Goal: Information Seeking & Learning: Check status

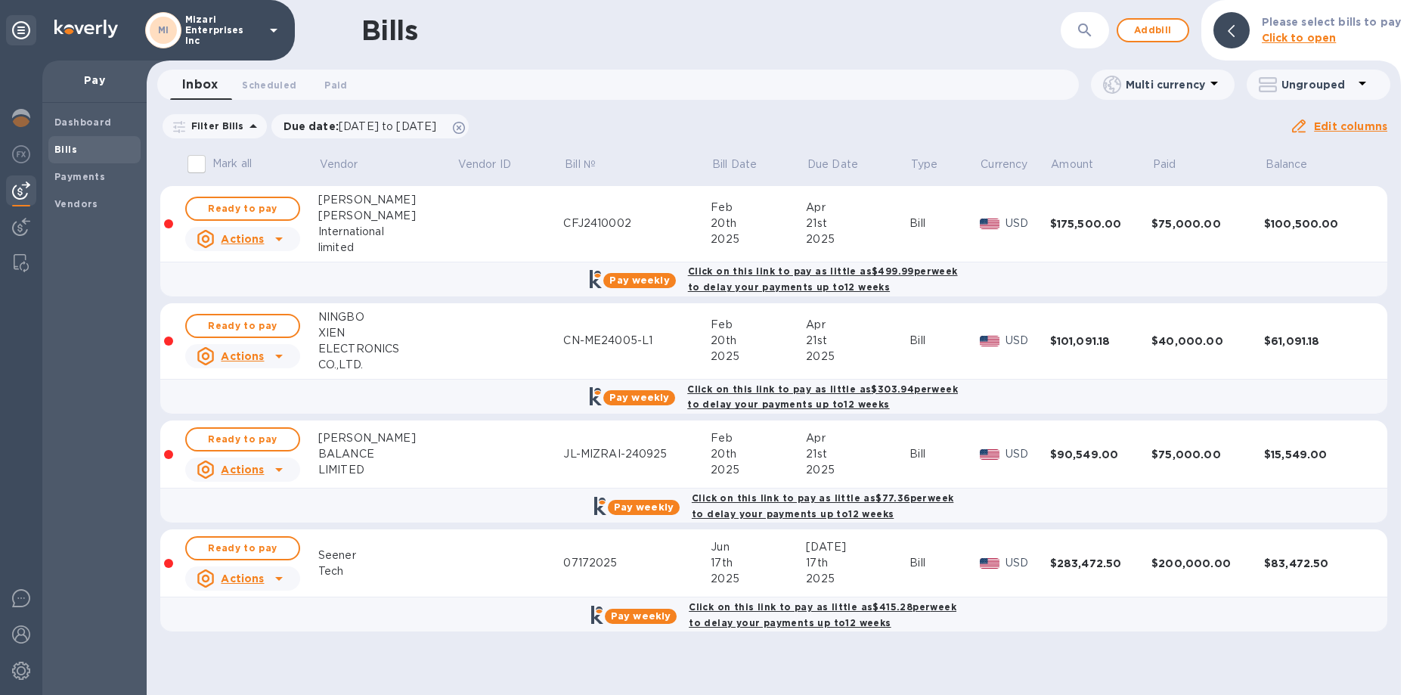
click at [636, 550] on td "07172025" at bounding box center [636, 563] width 147 height 68
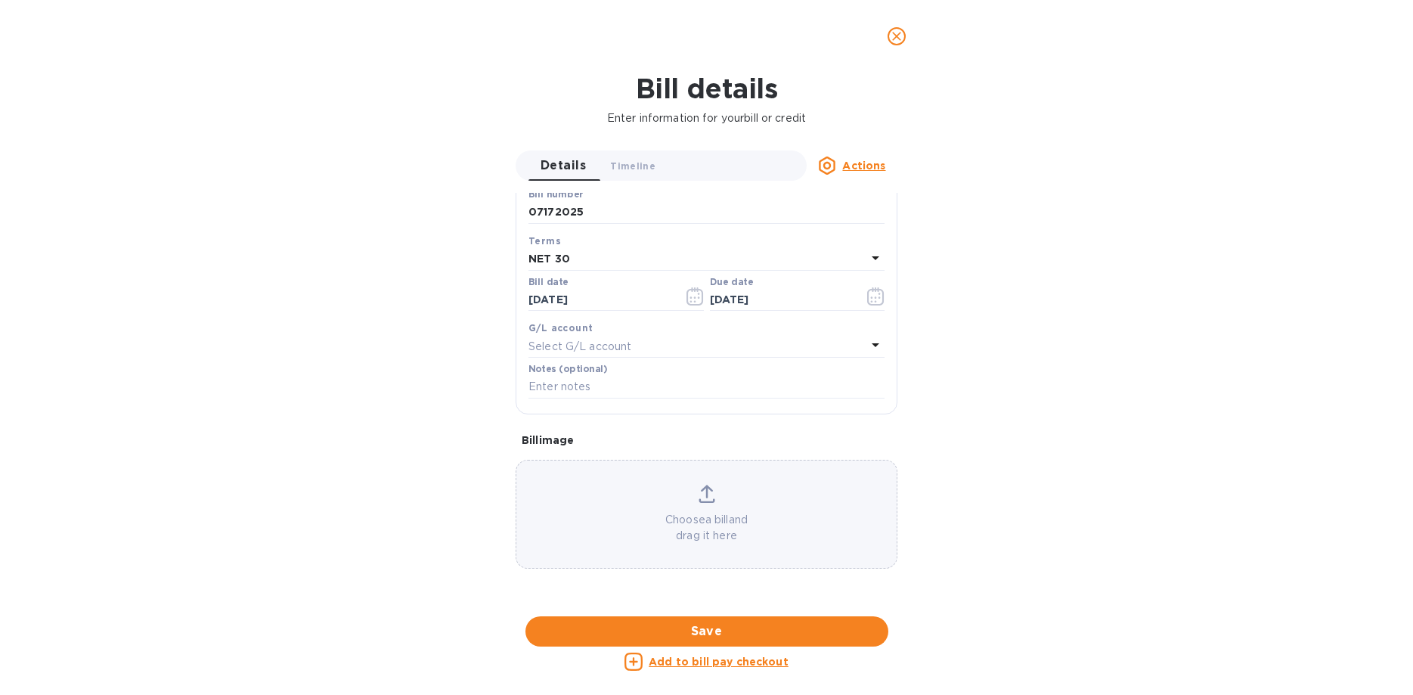
scroll to position [647, 0]
click at [740, 605] on div at bounding box center [707, 616] width 382 height 23
click at [901, 36] on icon "close" at bounding box center [896, 36] width 15 height 15
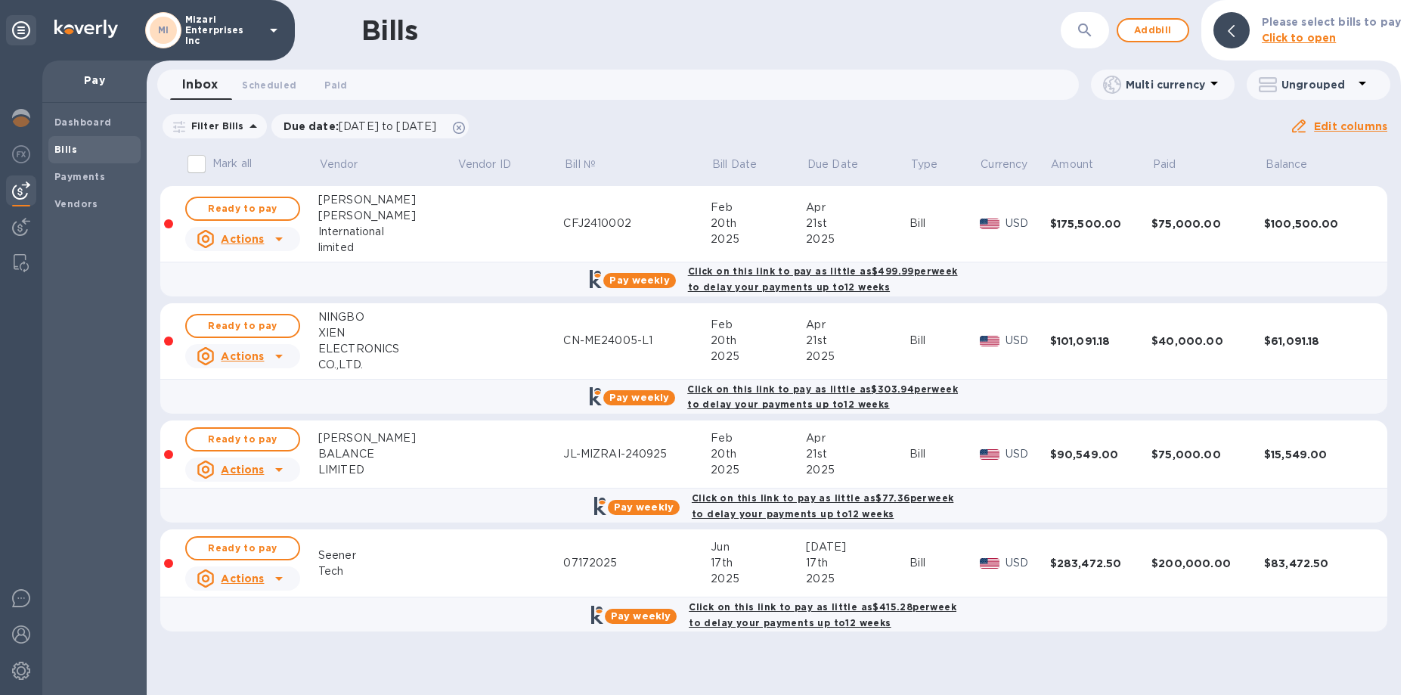
scroll to position [231, 0]
click at [71, 118] on b "Dashboard" at bounding box center [82, 121] width 57 height 11
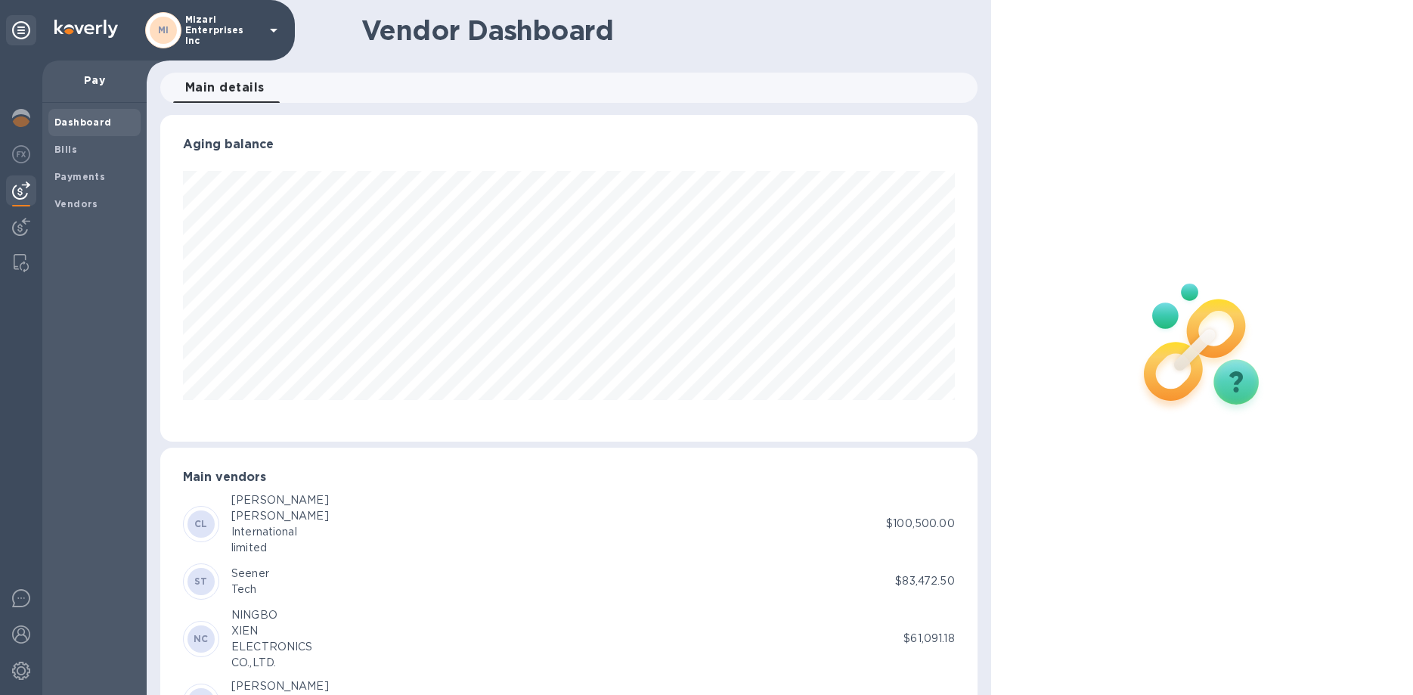
scroll to position [327, 817]
click at [238, 84] on span "Main details 0" at bounding box center [224, 87] width 79 height 21
click at [1218, 386] on img at bounding box center [1202, 347] width 200 height 200
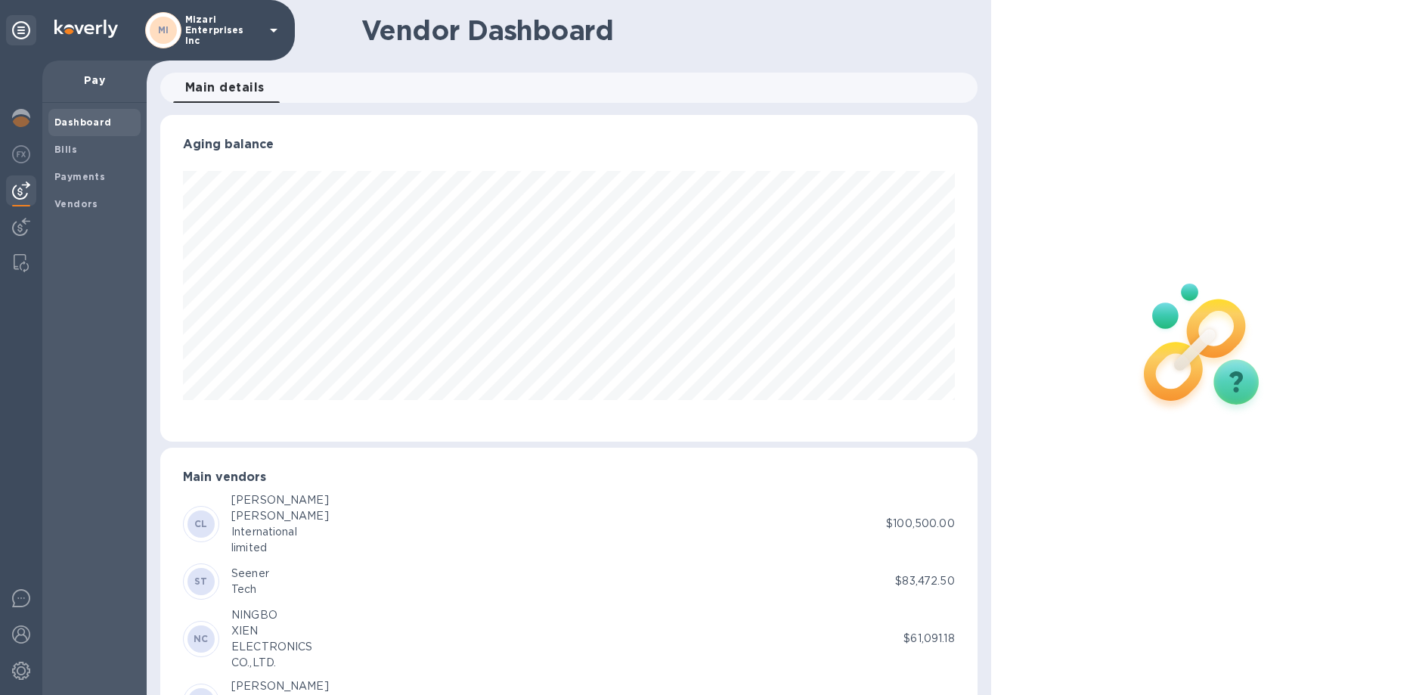
click at [1235, 386] on img at bounding box center [1202, 347] width 200 height 200
click at [383, 42] on h1 "Vendor Dashboard" at bounding box center [664, 30] width 606 height 32
click at [268, 26] on icon at bounding box center [274, 30] width 18 height 18
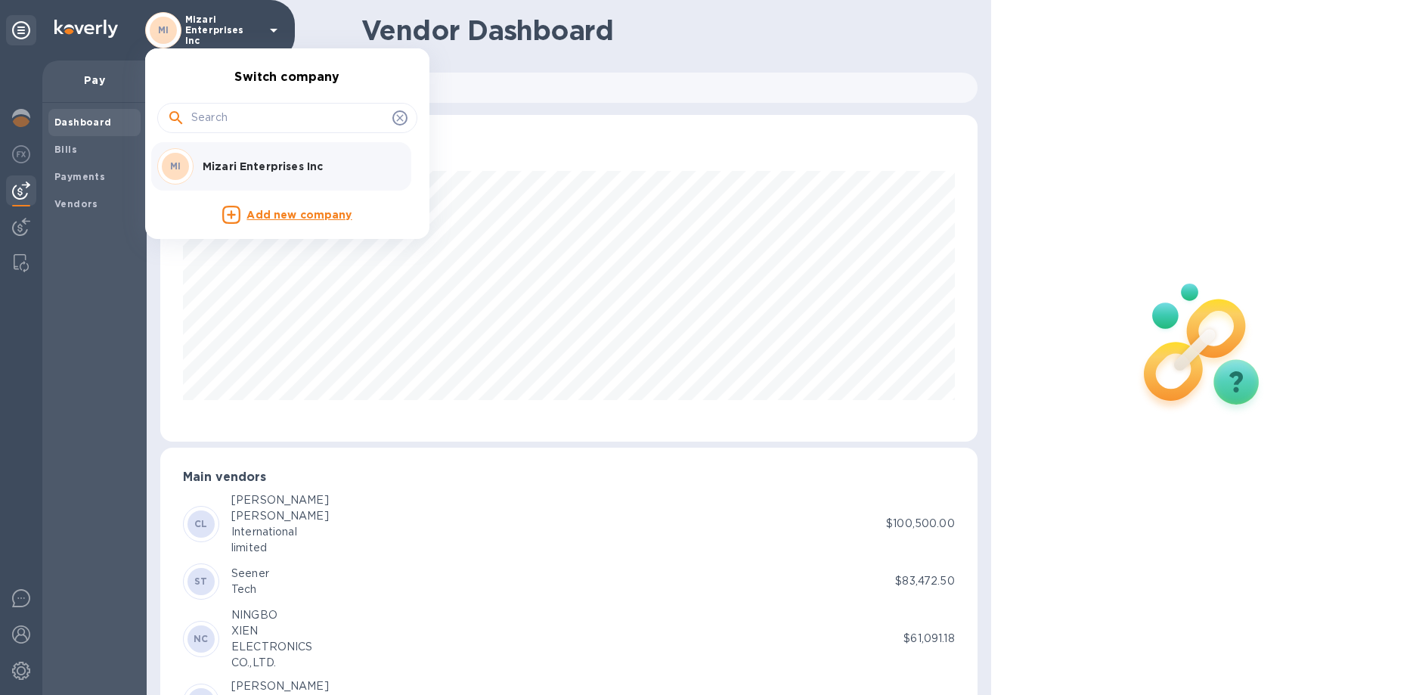
drag, startPoint x: 277, startPoint y: 70, endPoint x: 361, endPoint y: 36, distance: 91.0
click at [361, 48] on div "Switch company MI Mizari Enterprises Inc Add new company" at bounding box center [287, 143] width 284 height 191
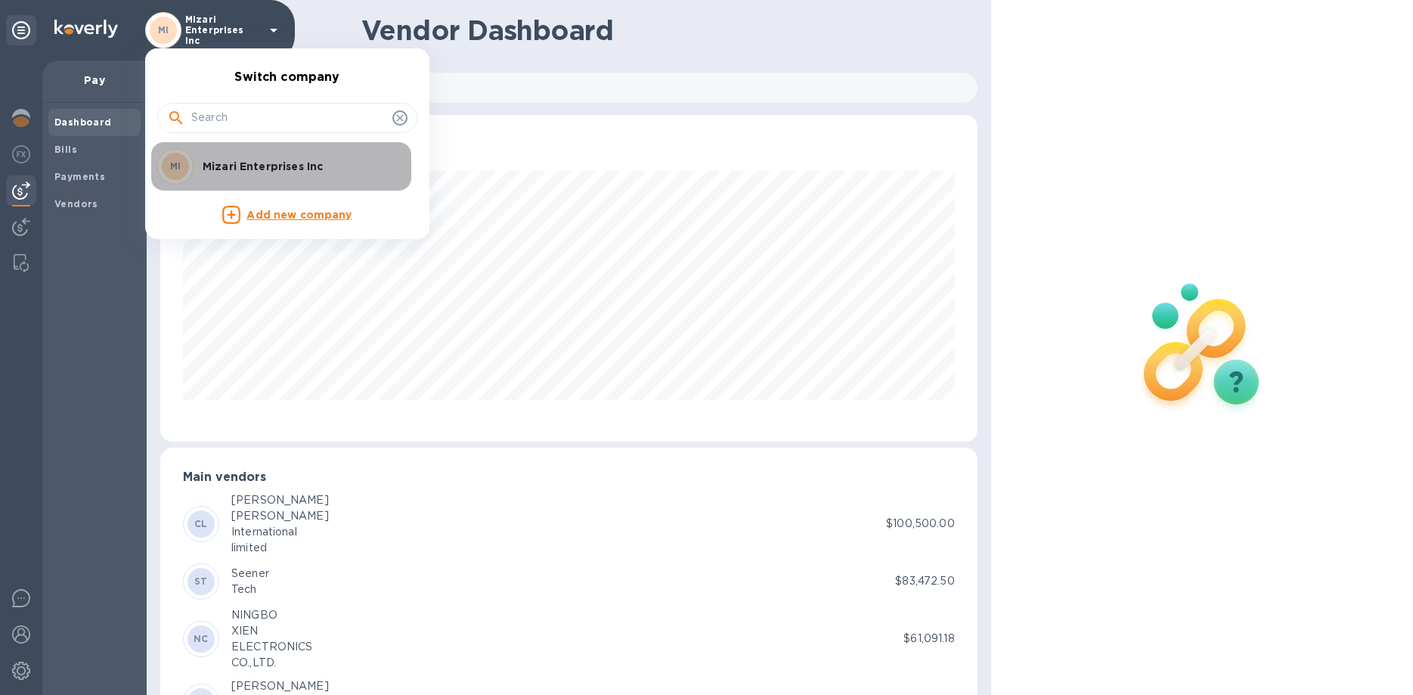
click at [284, 163] on p "Mizari Enterprises Inc" at bounding box center [298, 166] width 191 height 15
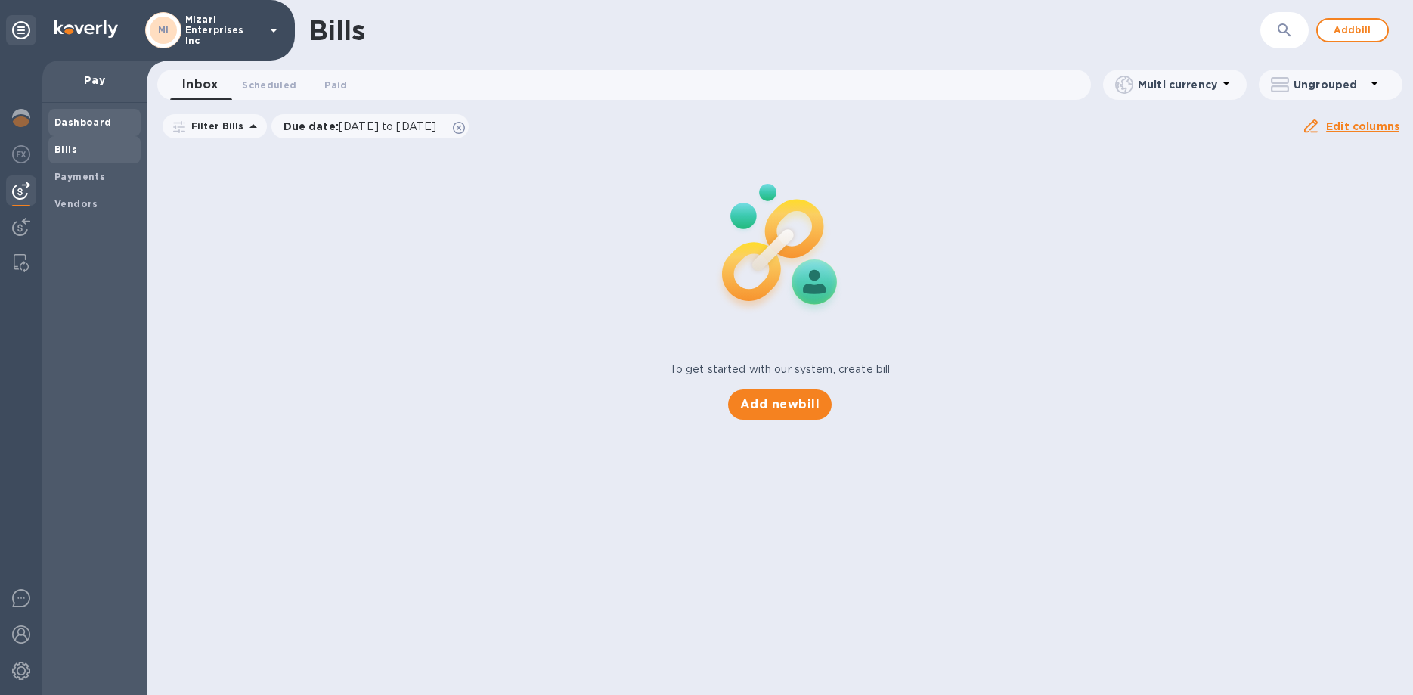
click at [77, 121] on b "Dashboard" at bounding box center [82, 121] width 57 height 11
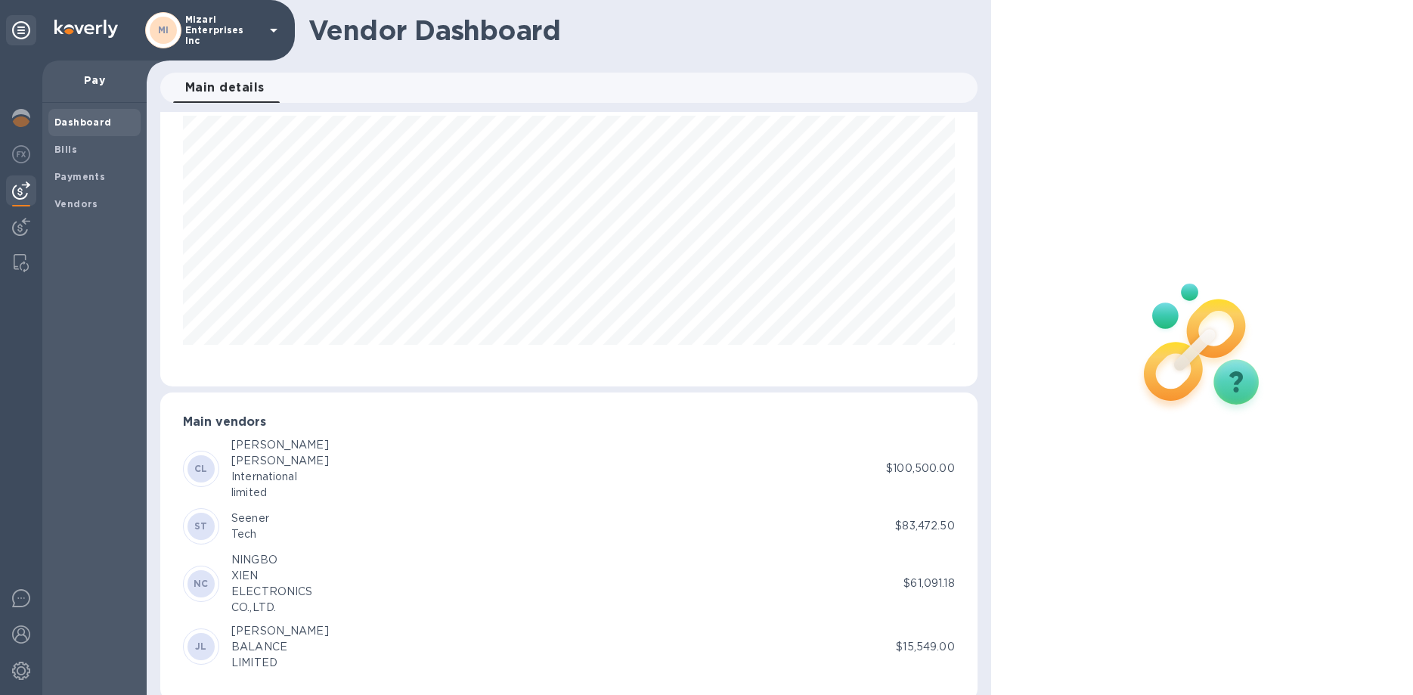
scroll to position [76, 0]
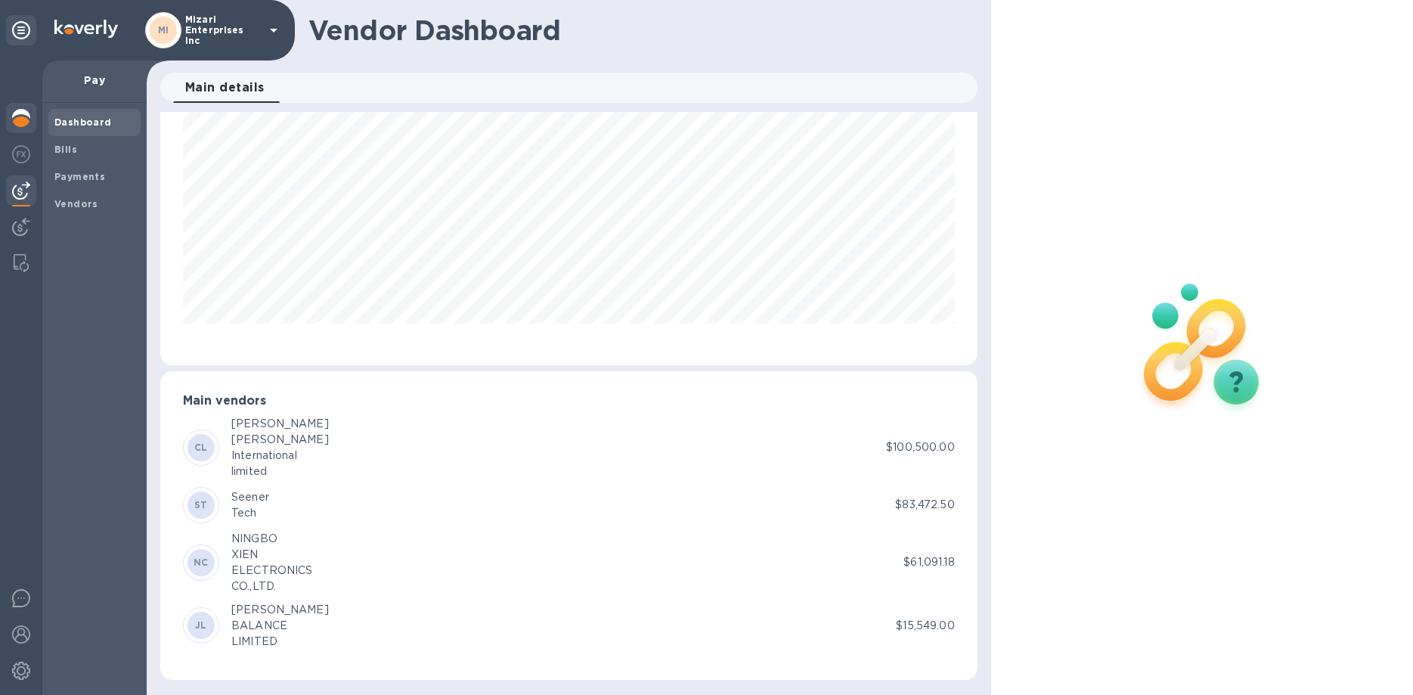
click at [17, 111] on img at bounding box center [21, 118] width 18 height 18
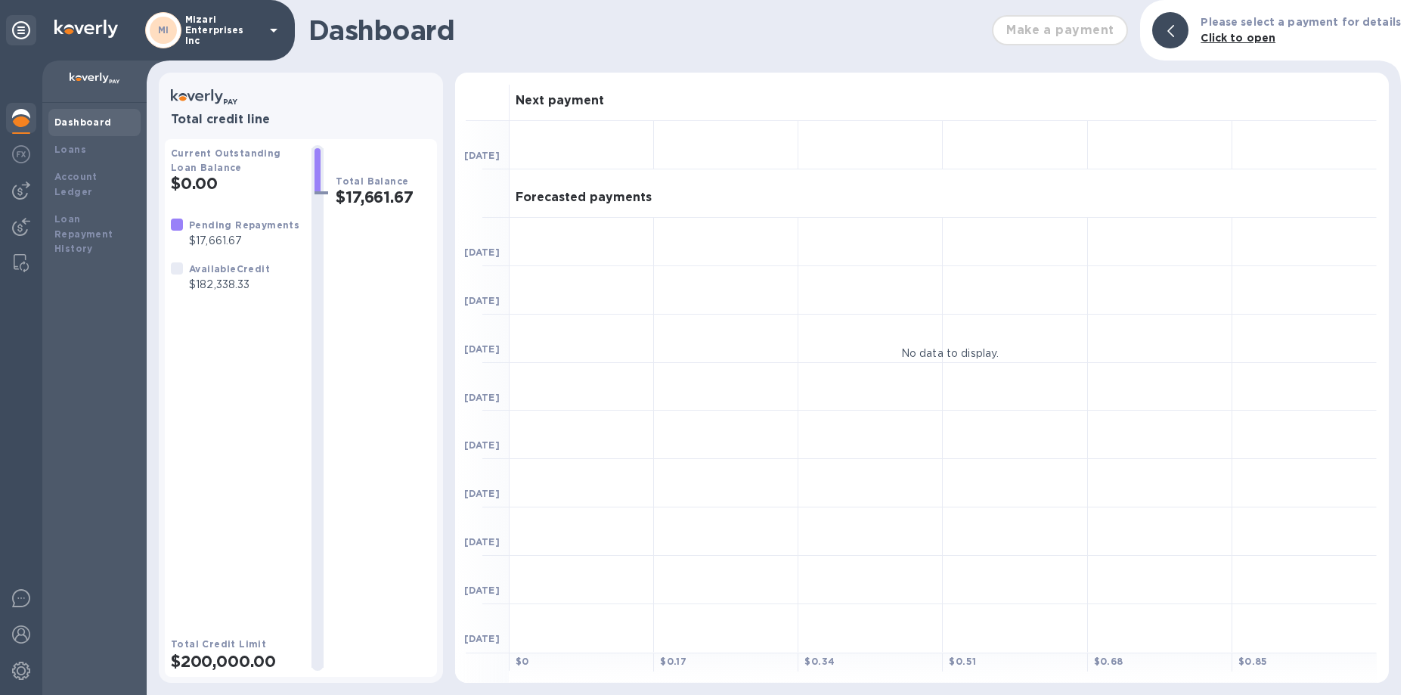
click at [78, 119] on b "Dashboard" at bounding box center [82, 121] width 57 height 11
click at [563, 94] on div "Next payment" at bounding box center [943, 97] width 867 height 48
click at [66, 151] on b "Loans" at bounding box center [70, 149] width 32 height 11
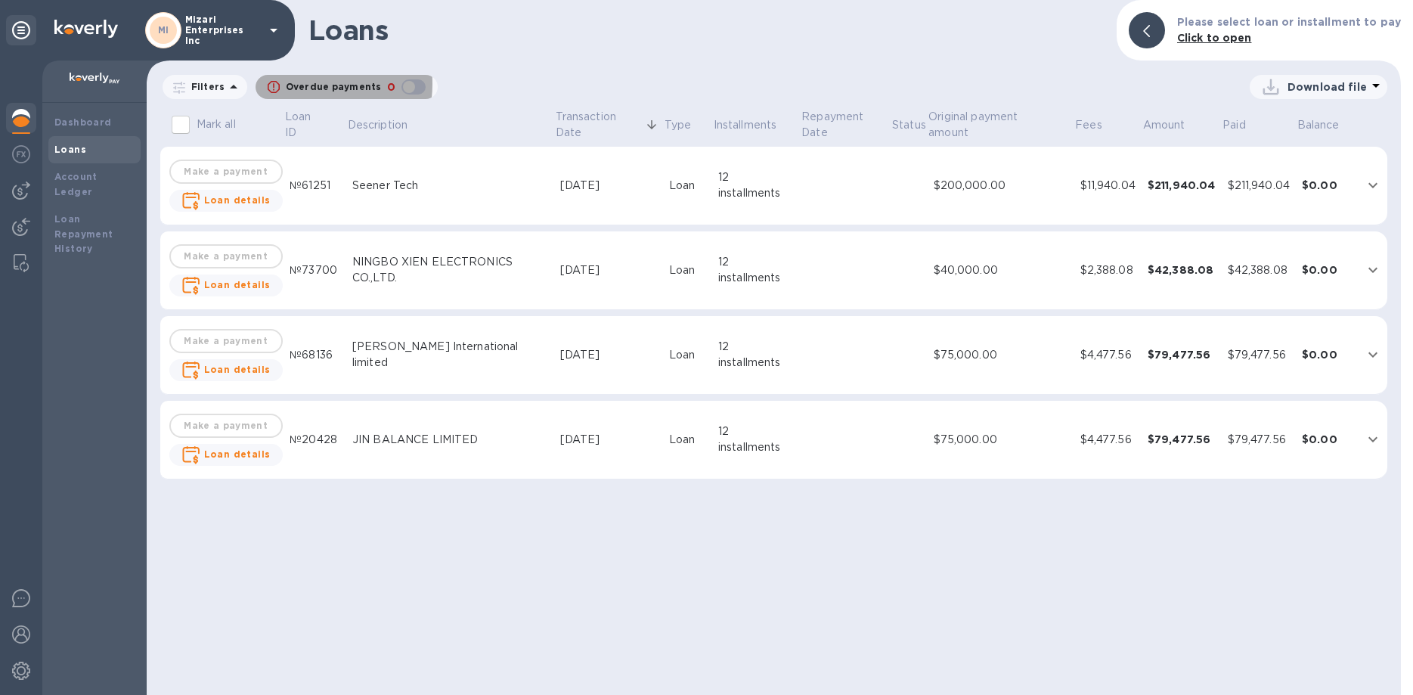
click at [303, 84] on p "Overdue payments" at bounding box center [333, 87] width 95 height 14
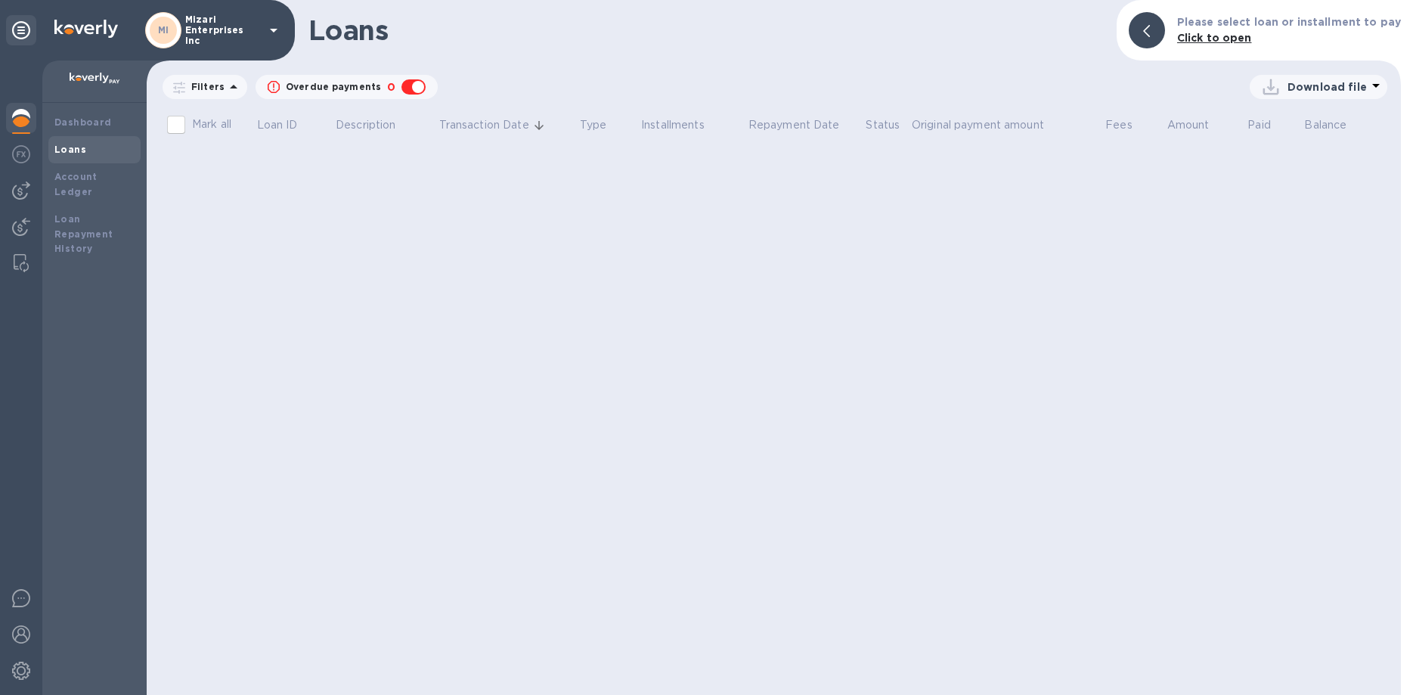
click at [202, 88] on p "Filters" at bounding box center [204, 86] width 39 height 13
click at [311, 84] on p "Overdue payments" at bounding box center [333, 87] width 95 height 14
checkbox input "false"
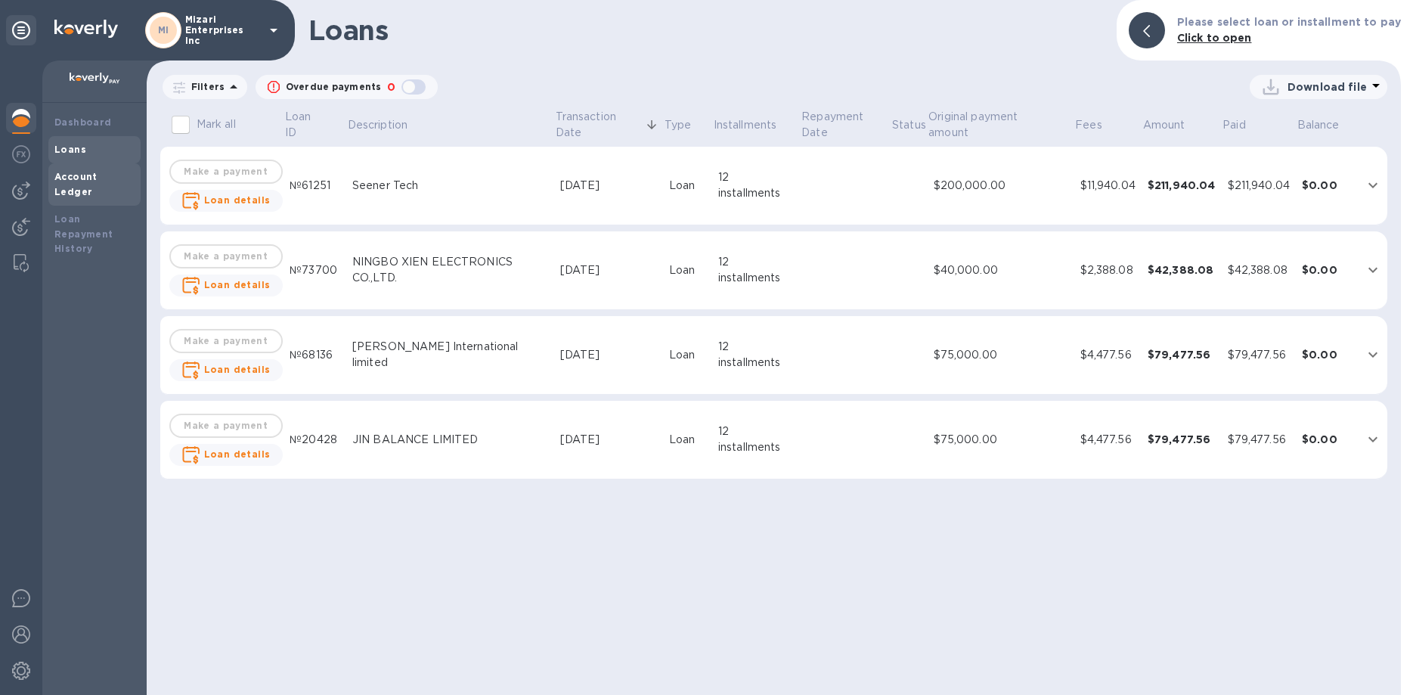
click at [82, 177] on b "Account Ledger" at bounding box center [75, 184] width 43 height 26
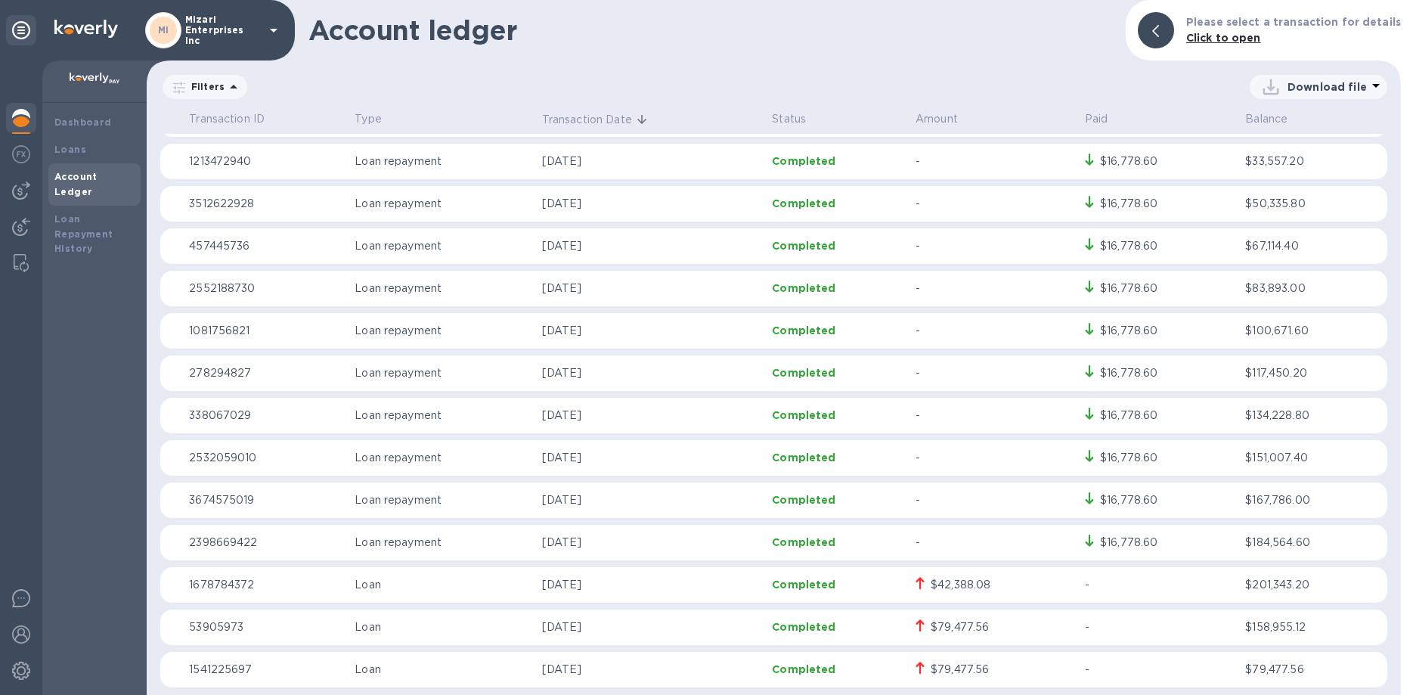
scroll to position [638, 0]
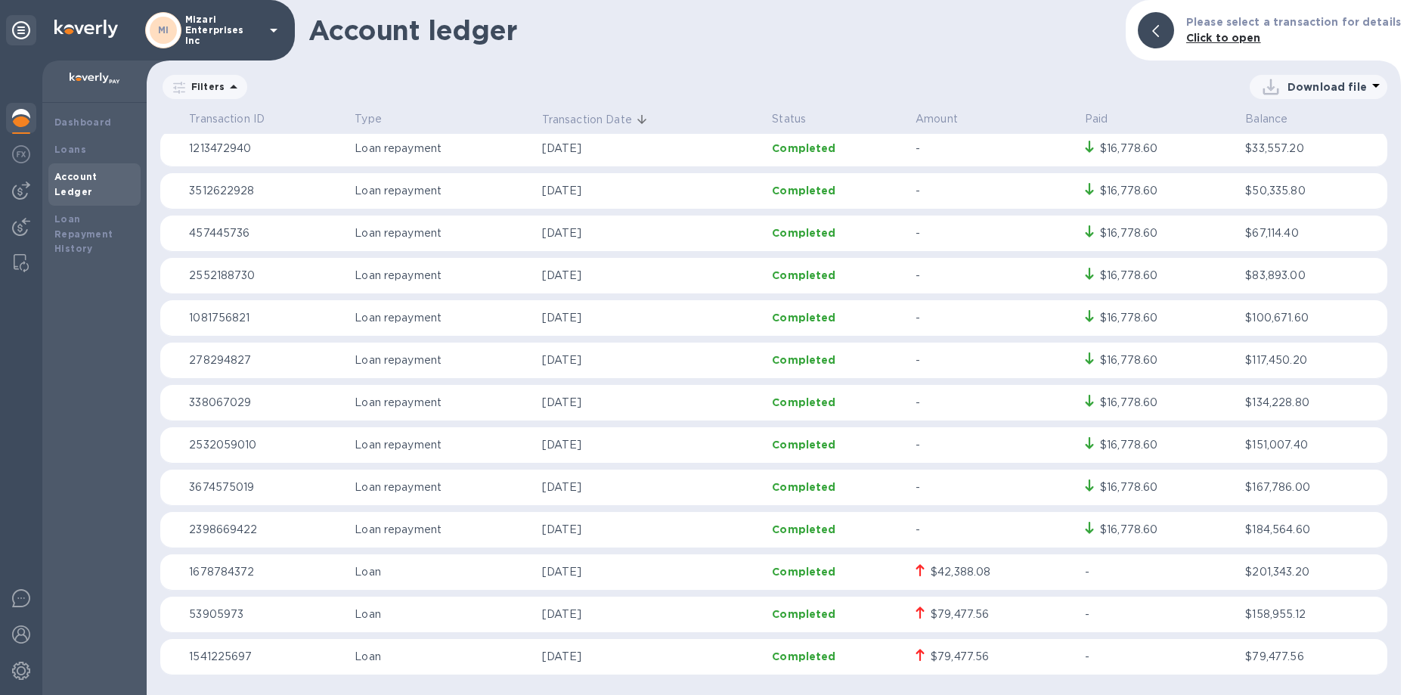
click at [963, 653] on div "$79,477.56" at bounding box center [960, 657] width 58 height 16
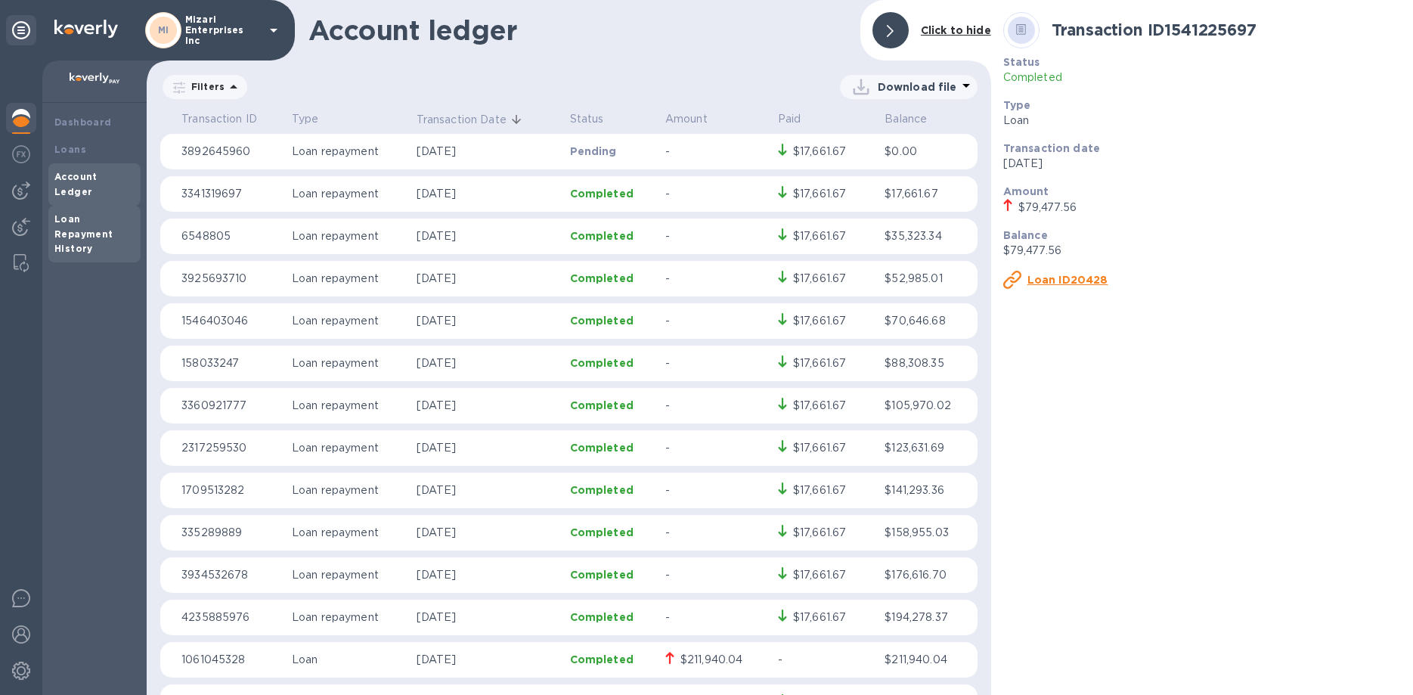
click at [76, 219] on b "Loan Repayment History" at bounding box center [83, 234] width 59 height 42
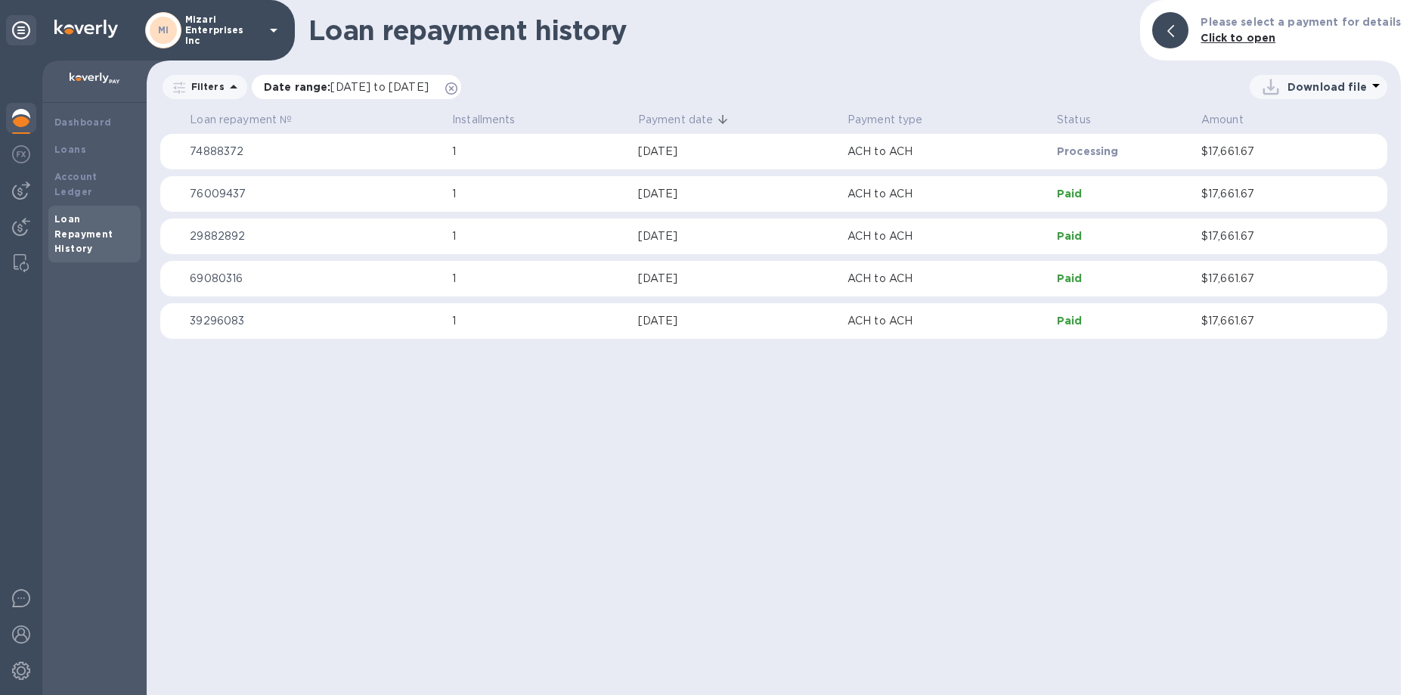
click at [381, 88] on span "[DATE] to [DATE]" at bounding box center [380, 87] width 98 height 12
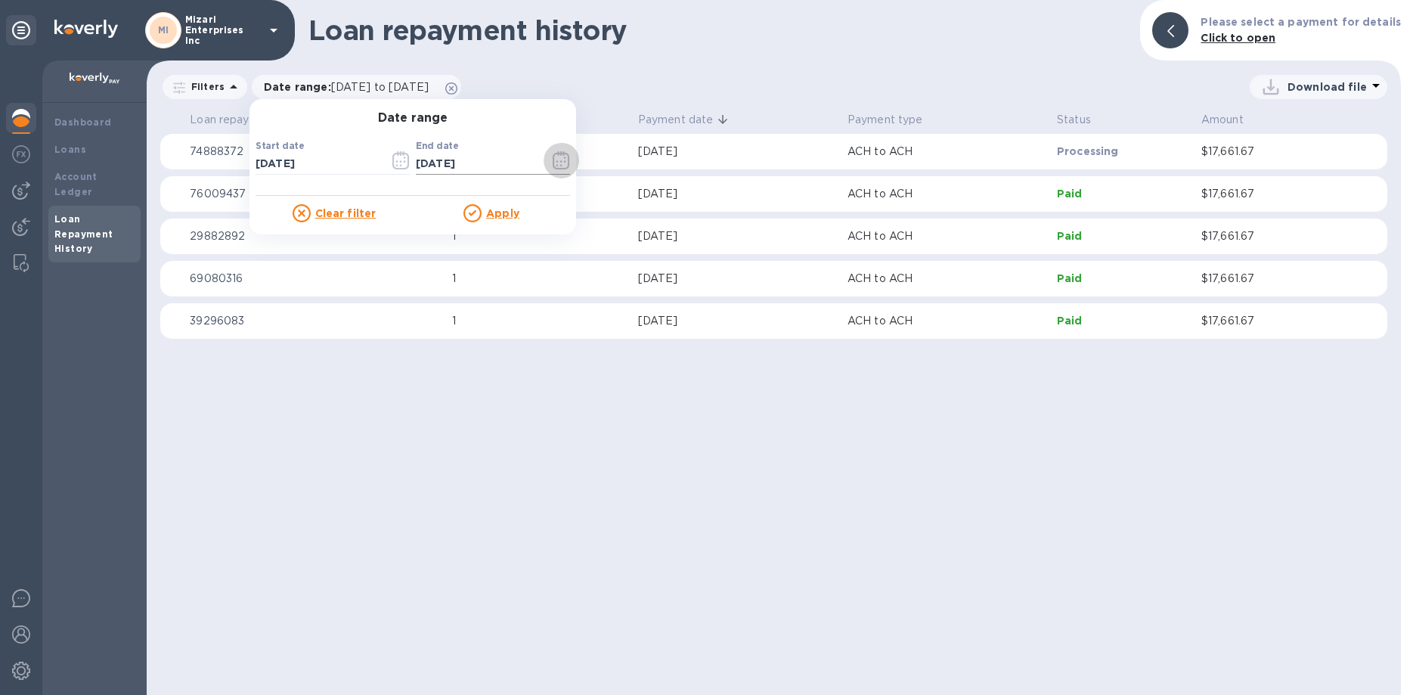
click at [563, 163] on icon "button" at bounding box center [561, 160] width 17 height 18
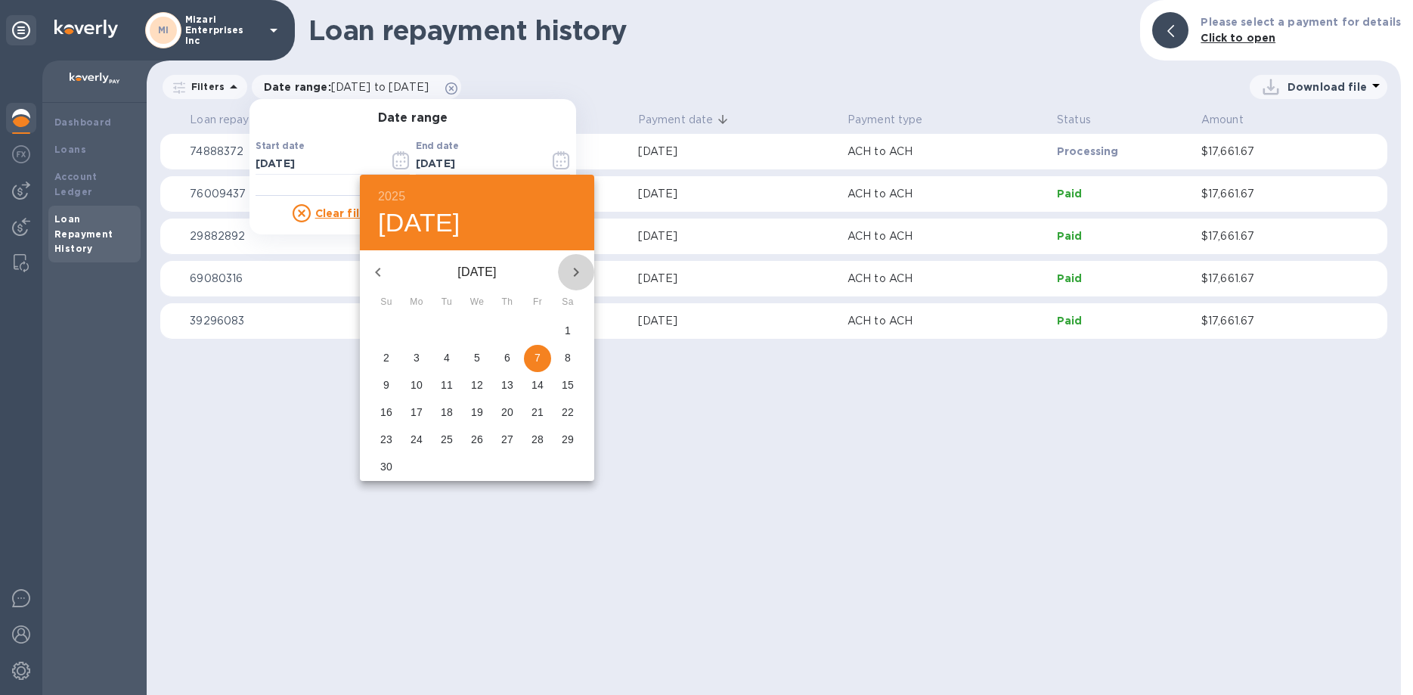
click at [575, 271] on icon "button" at bounding box center [576, 272] width 18 height 18
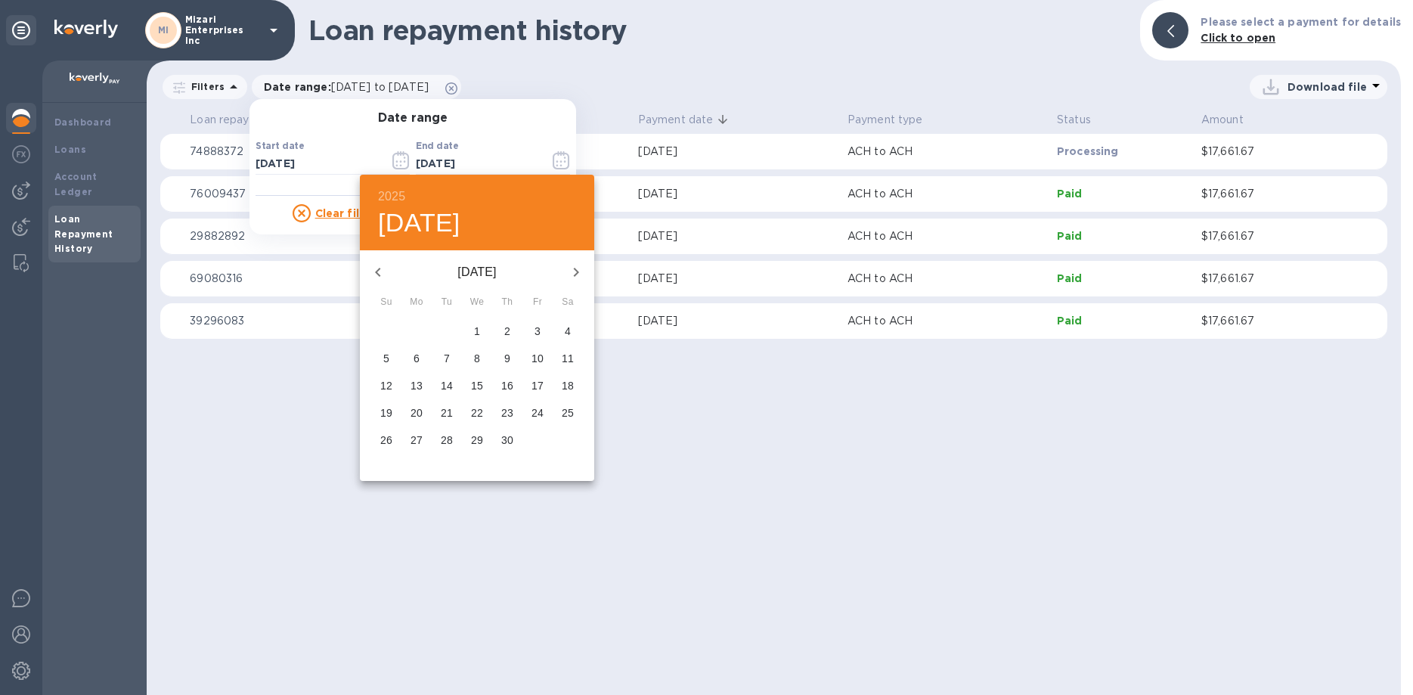
click at [575, 271] on icon "button" at bounding box center [576, 272] width 18 height 18
click at [531, 442] on span "31" at bounding box center [537, 439] width 27 height 15
type input "[DATE]"
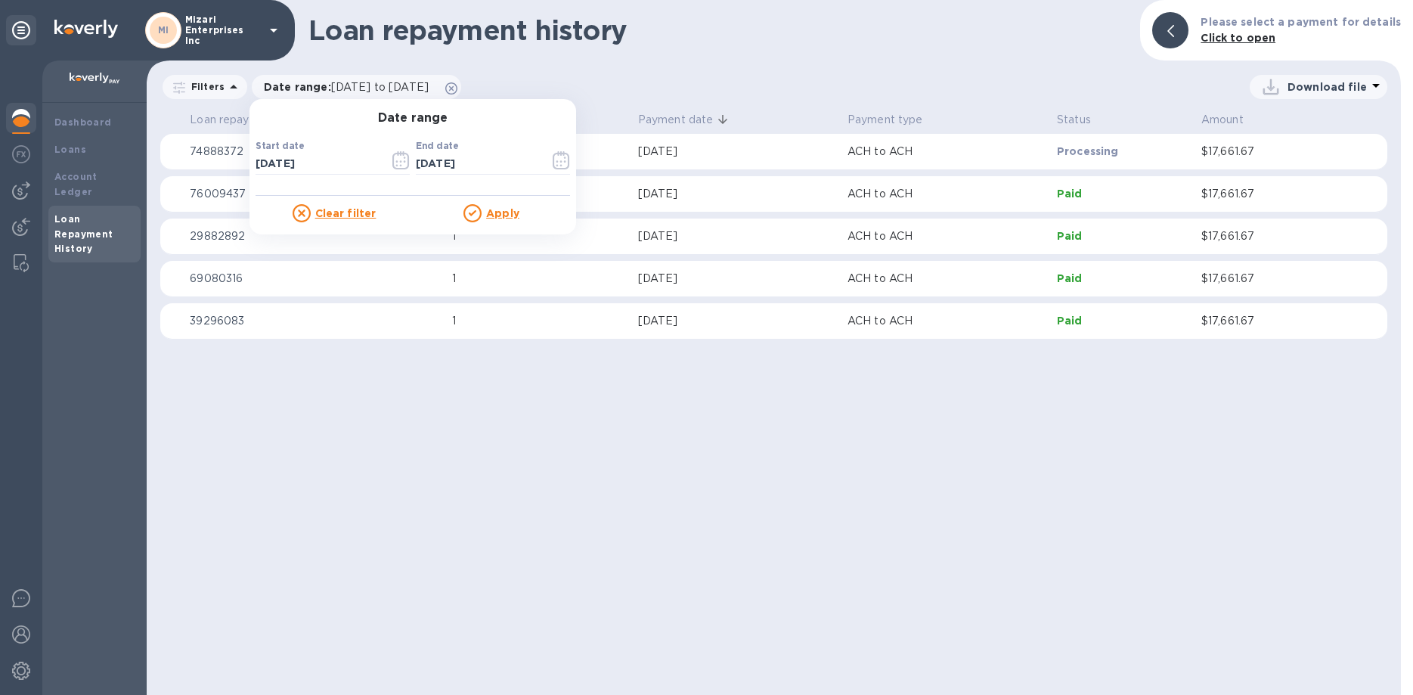
click at [493, 208] on u "Apply" at bounding box center [502, 213] width 33 height 12
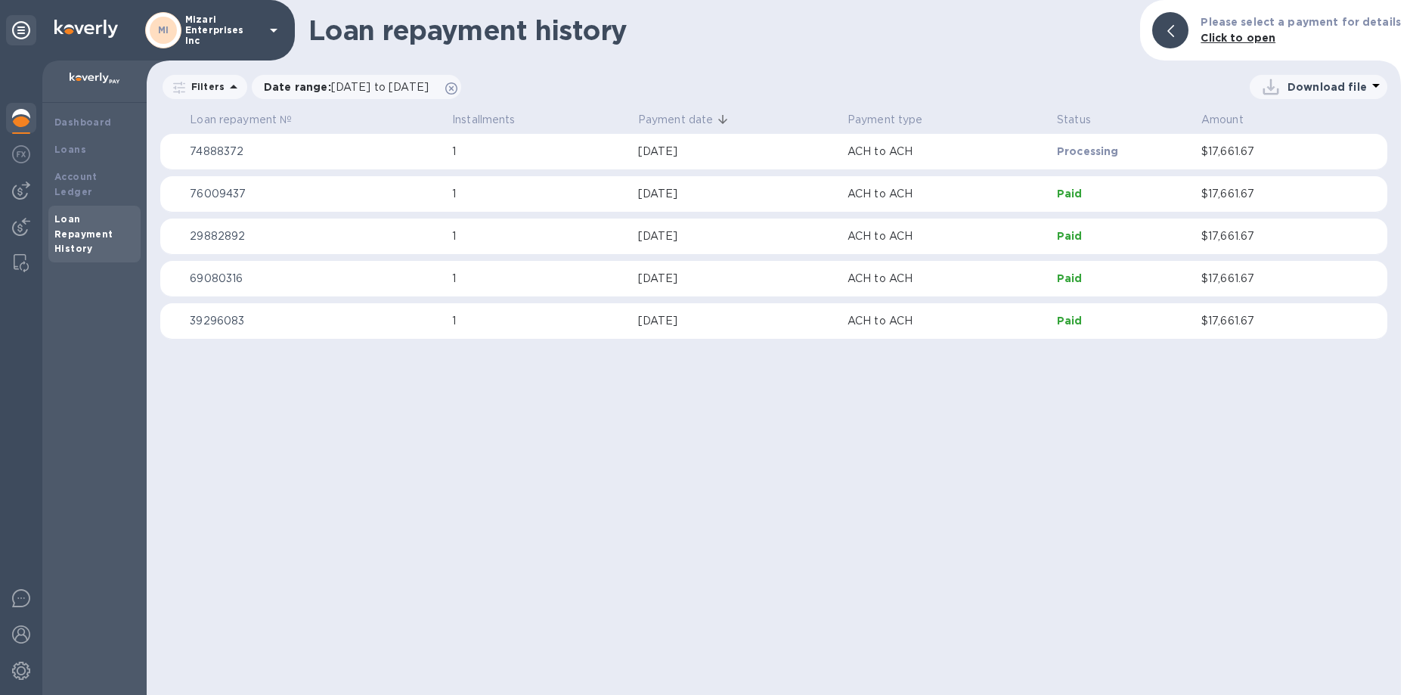
click at [330, 149] on p "74888372" at bounding box center [315, 152] width 250 height 16
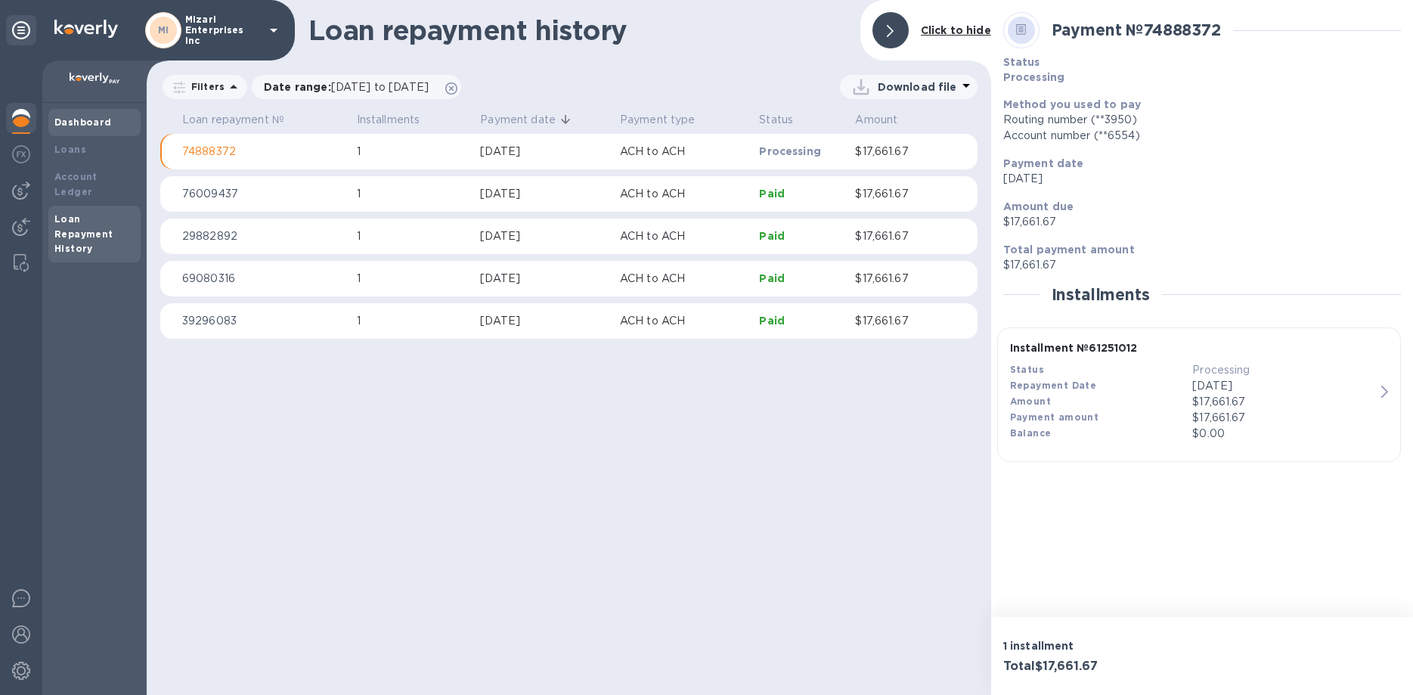
click at [79, 122] on b "Dashboard" at bounding box center [82, 121] width 57 height 11
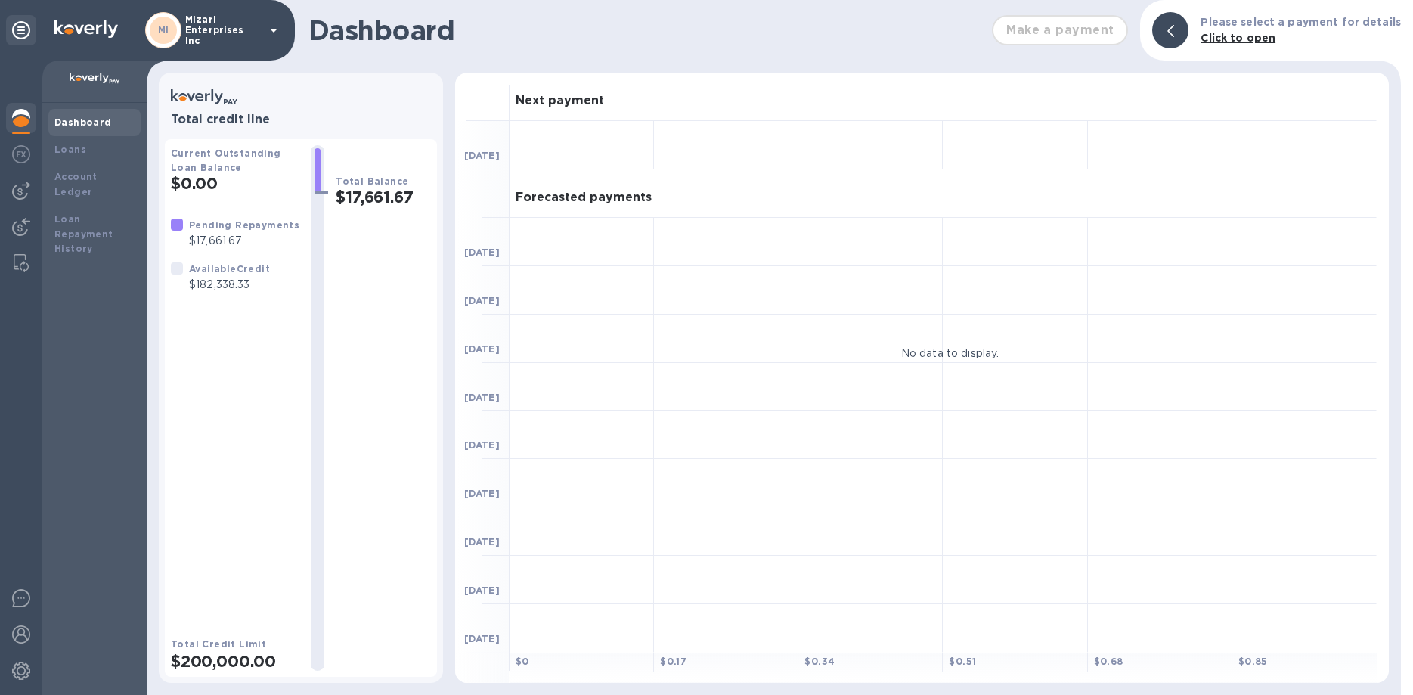
click at [1174, 30] on icon at bounding box center [1170, 31] width 7 height 12
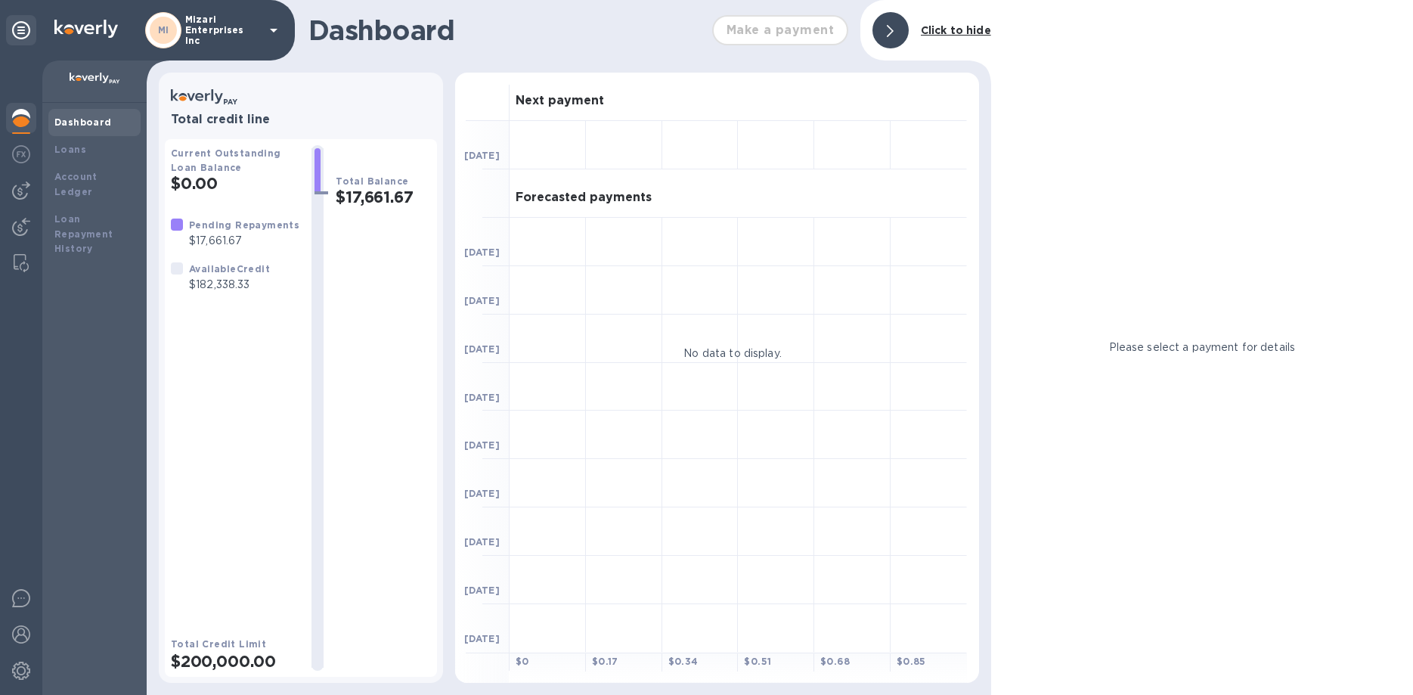
click at [899, 26] on div at bounding box center [891, 30] width 36 height 36
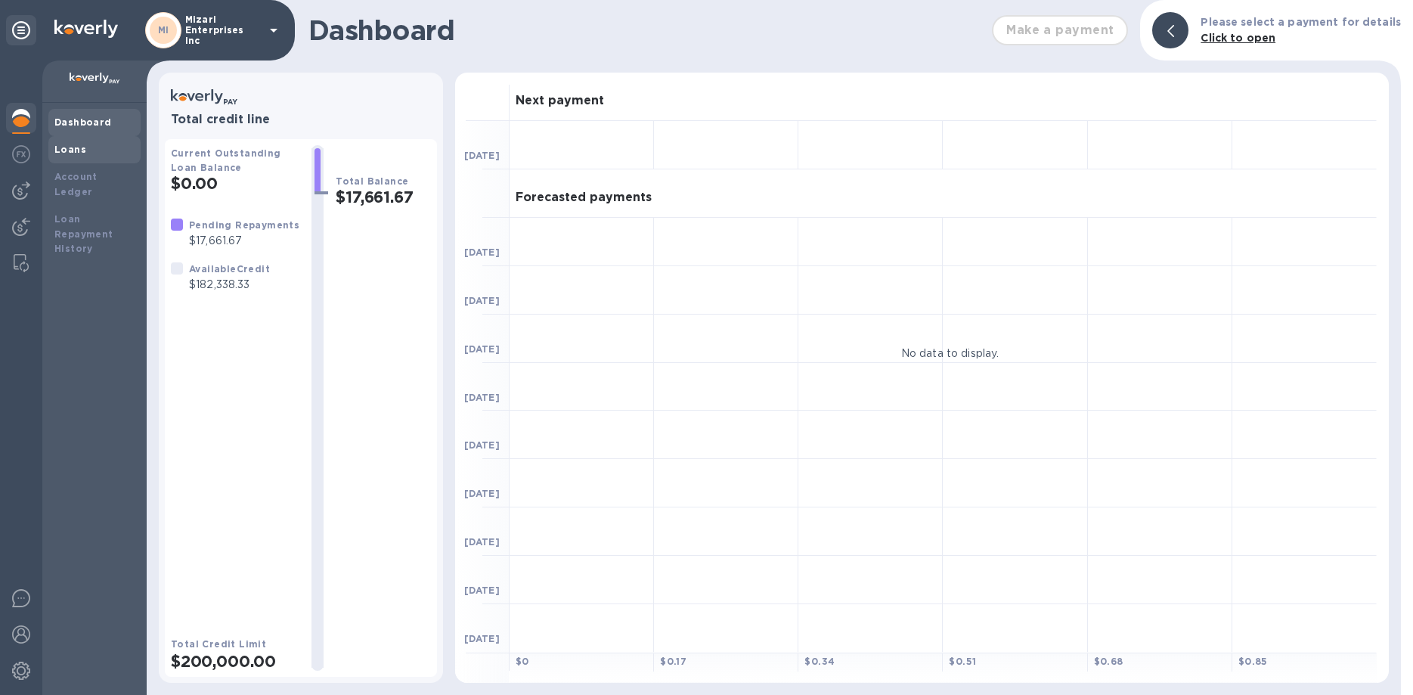
click at [77, 145] on b "Loans" at bounding box center [70, 149] width 32 height 11
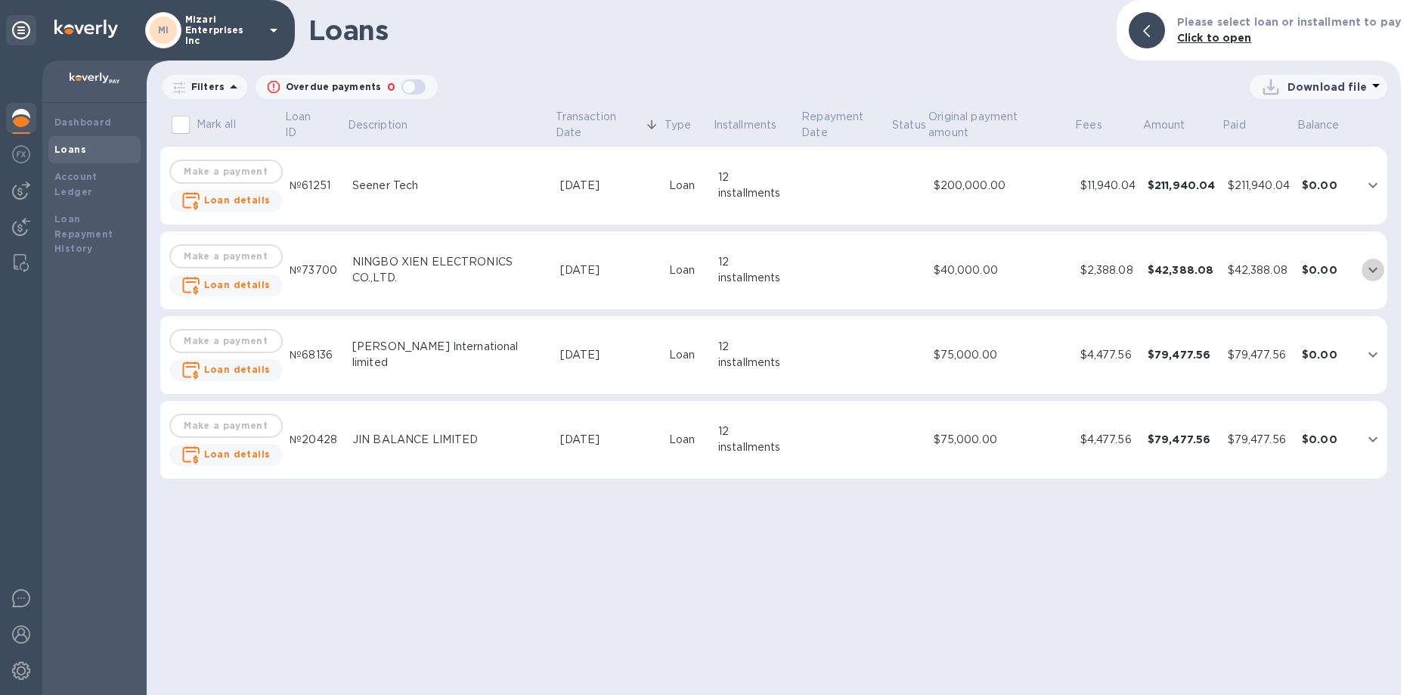
click at [1369, 269] on icon "expand row" at bounding box center [1373, 270] width 9 height 5
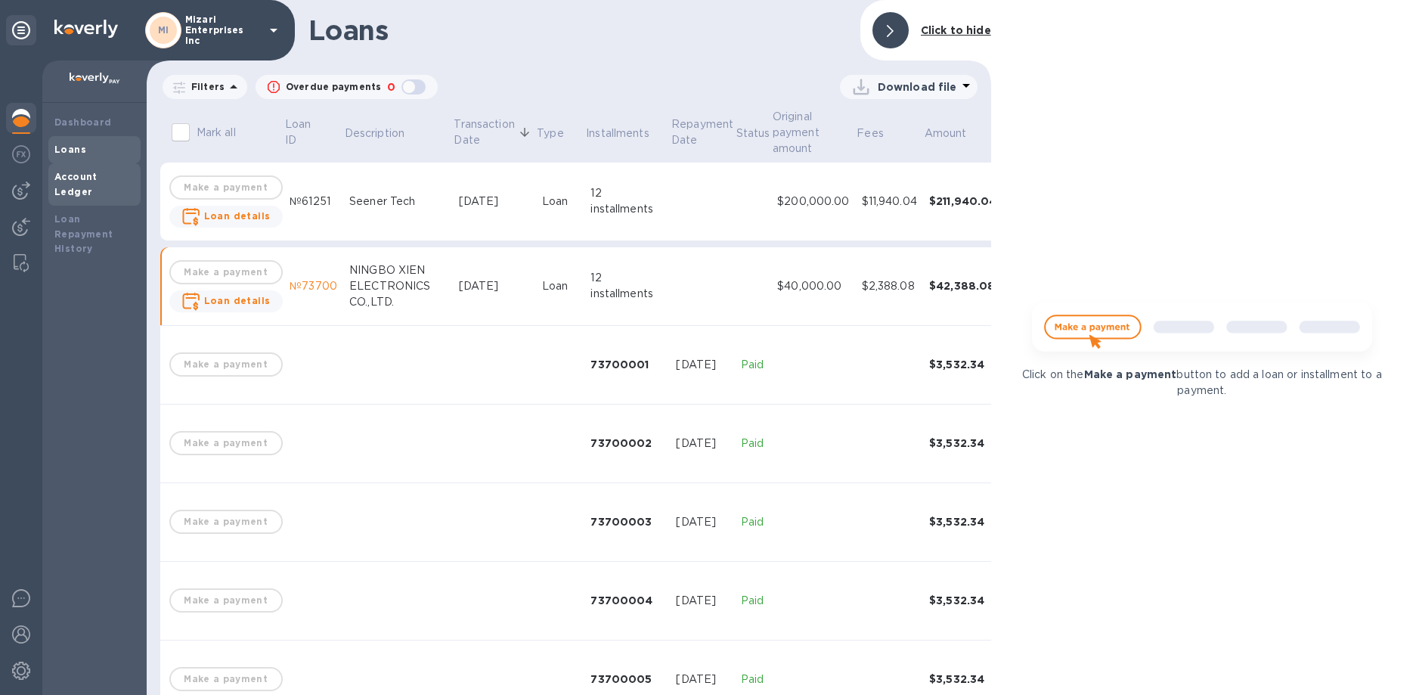
click at [86, 181] on b "Account Ledger" at bounding box center [75, 184] width 43 height 26
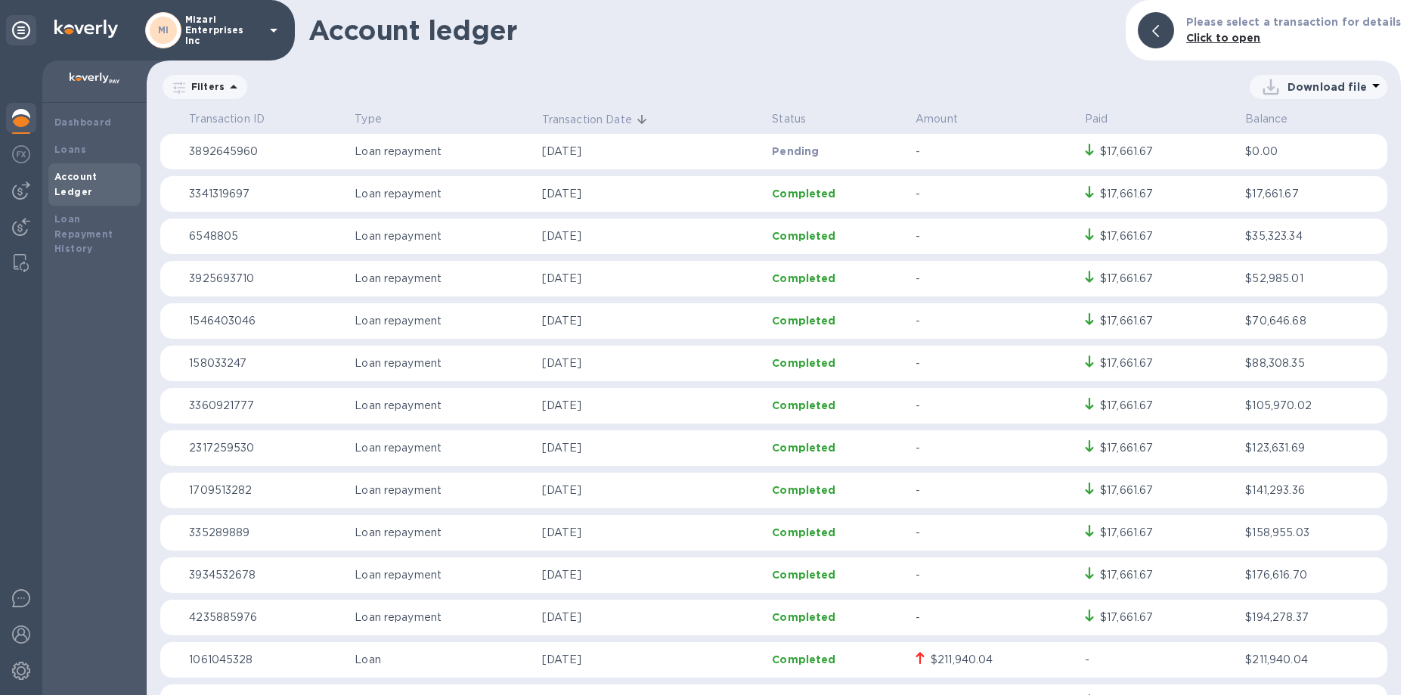
click at [28, 120] on img at bounding box center [21, 118] width 18 height 18
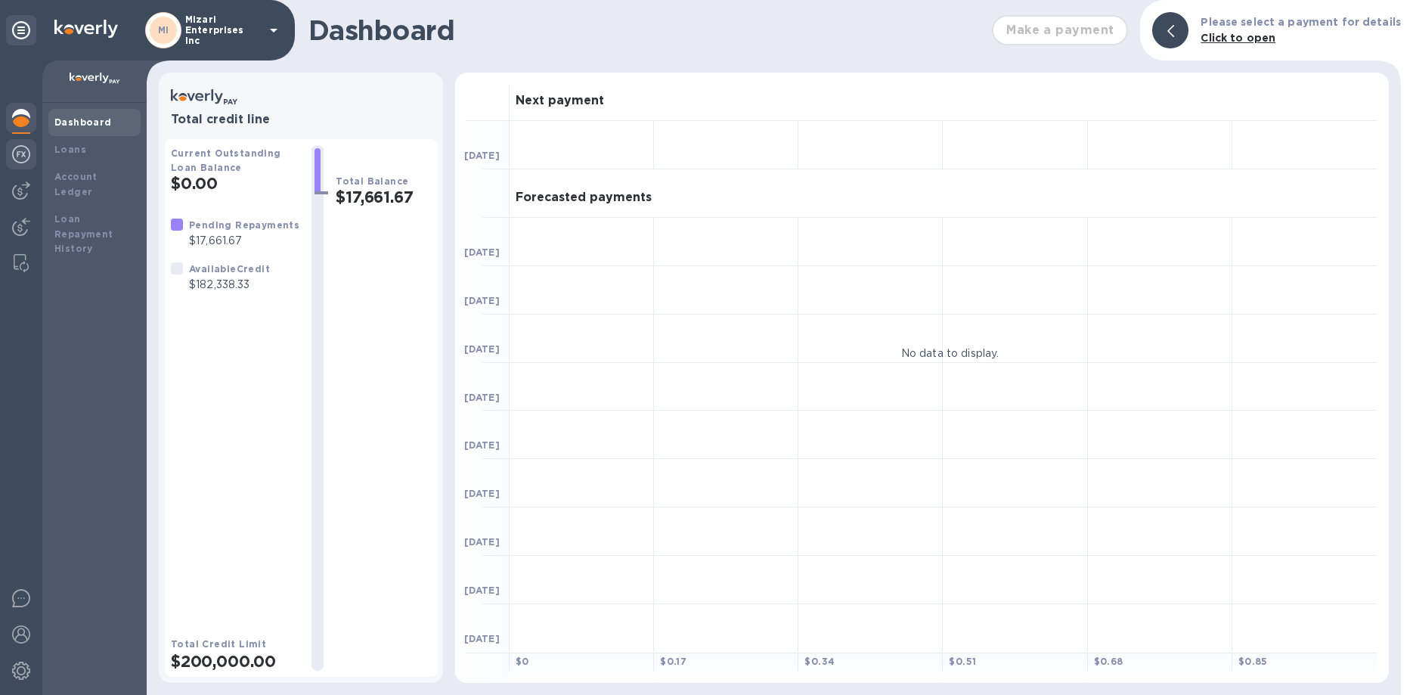
click at [23, 148] on img at bounding box center [21, 154] width 18 height 18
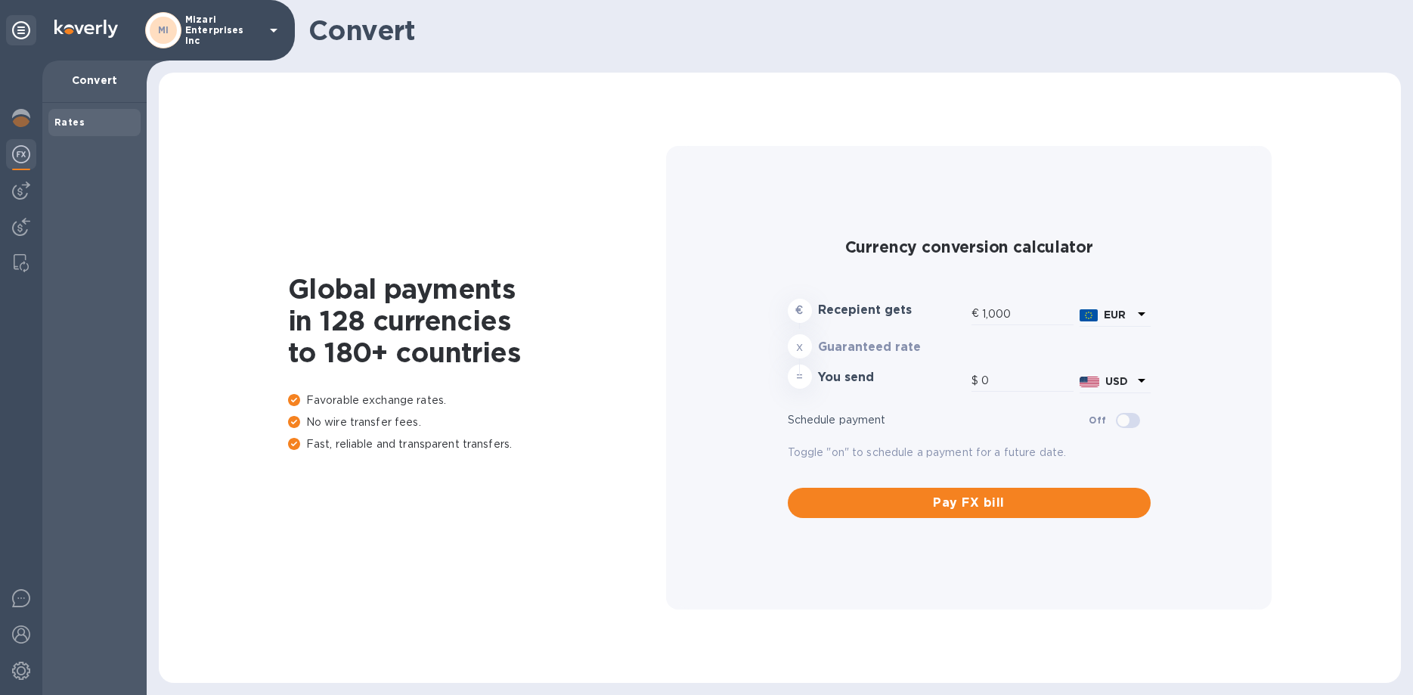
type input "1,171.74"
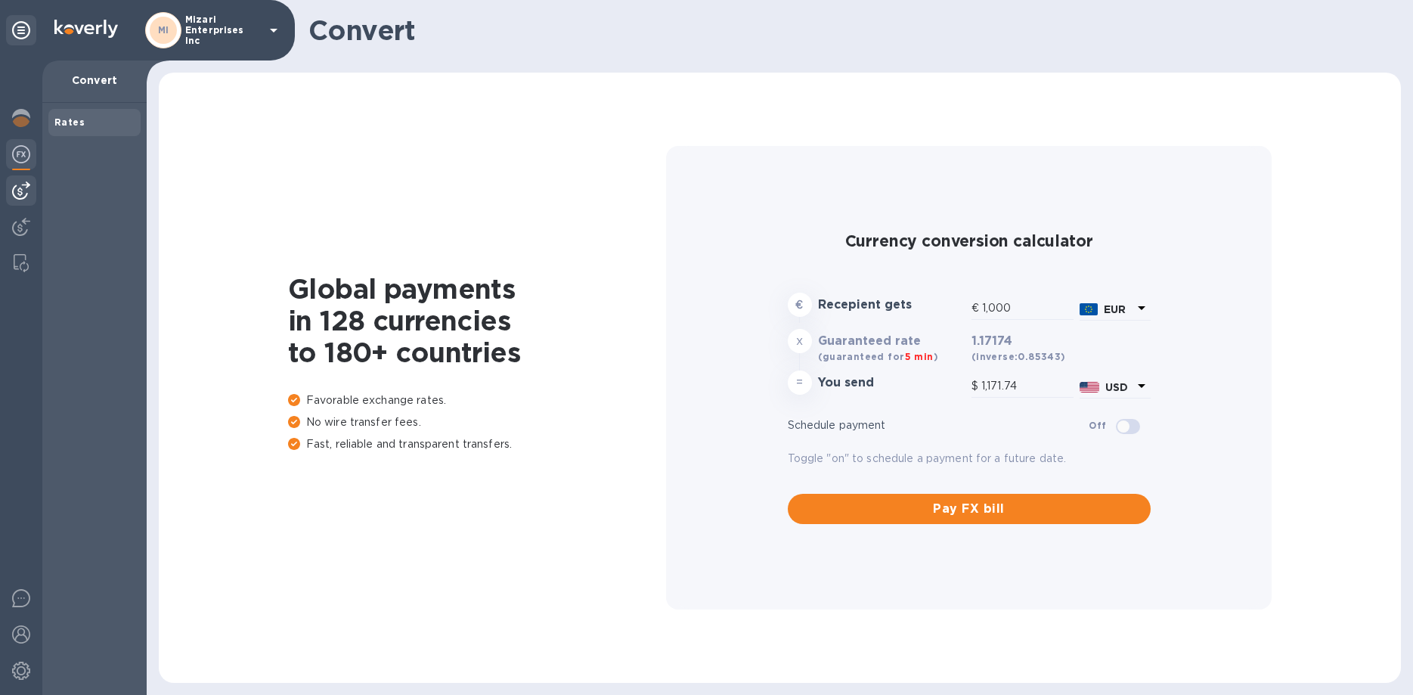
click at [23, 187] on img at bounding box center [21, 190] width 18 height 18
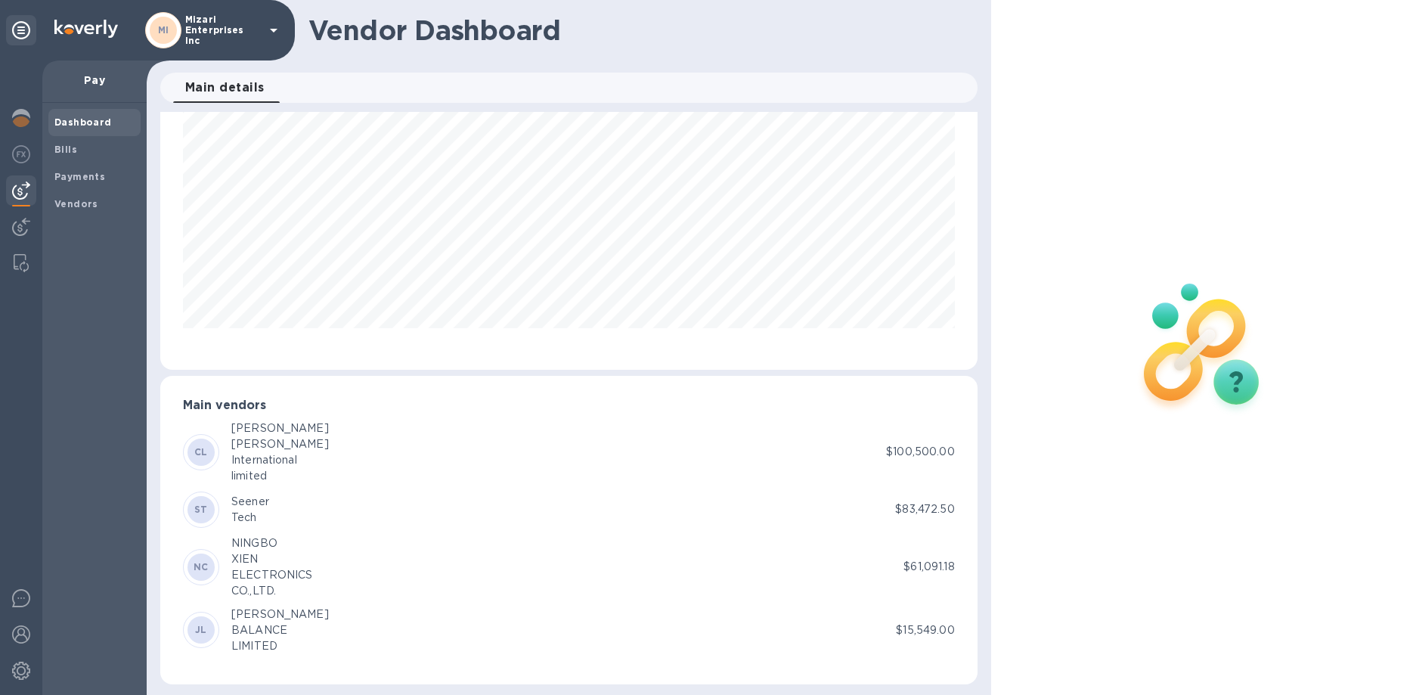
scroll to position [76, 0]
click at [249, 440] on div "[PERSON_NAME]" at bounding box center [280, 440] width 98 height 16
click at [914, 448] on p "$100,500.00" at bounding box center [920, 447] width 68 height 16
click at [911, 495] on div "ST Seener Tech $83,472.50" at bounding box center [569, 505] width 772 height 36
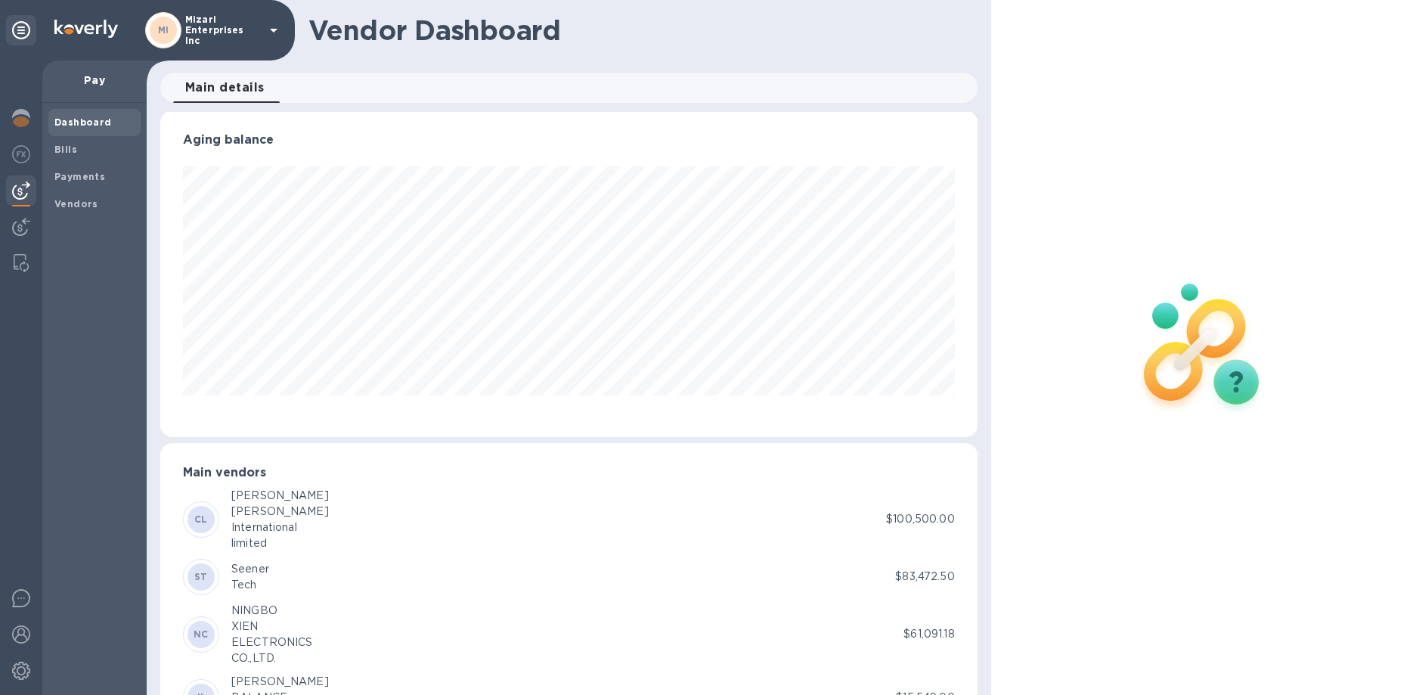
scroll to position [0, 0]
click at [75, 147] on b "Bills" at bounding box center [65, 149] width 23 height 11
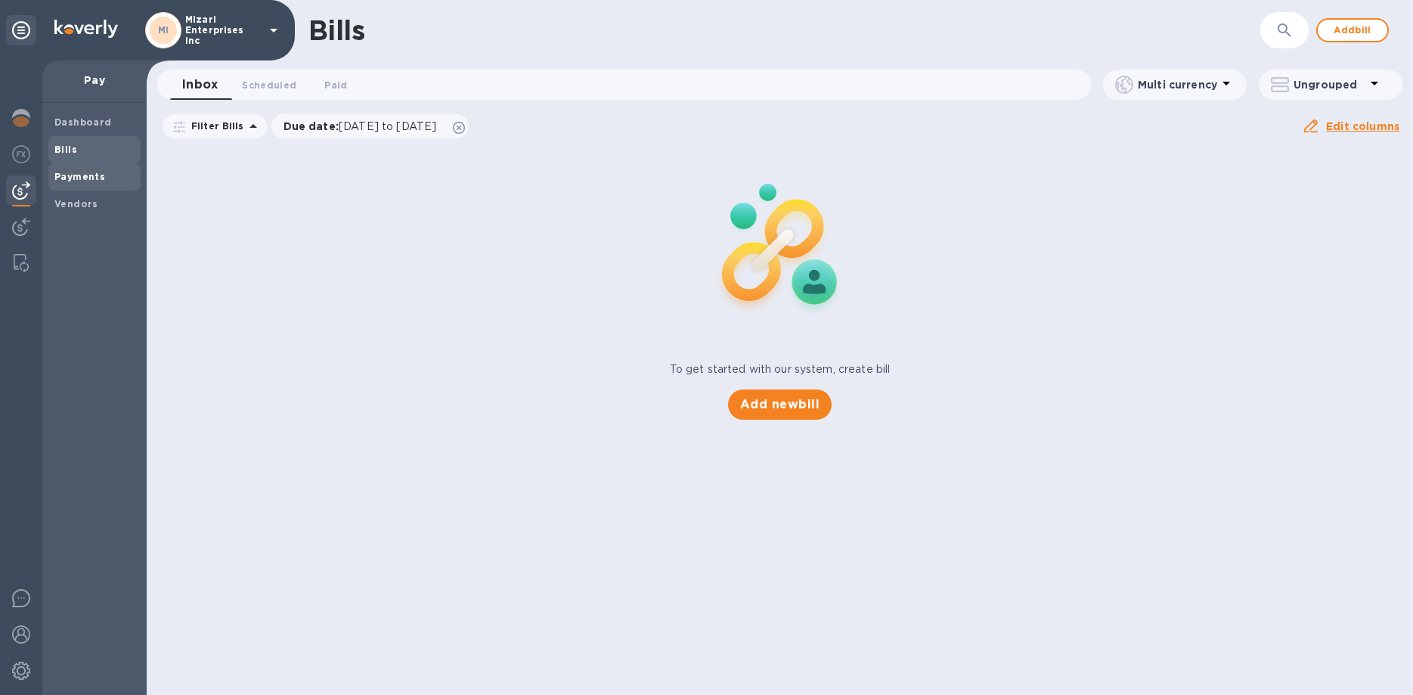
click at [75, 175] on b "Payments" at bounding box center [79, 176] width 51 height 11
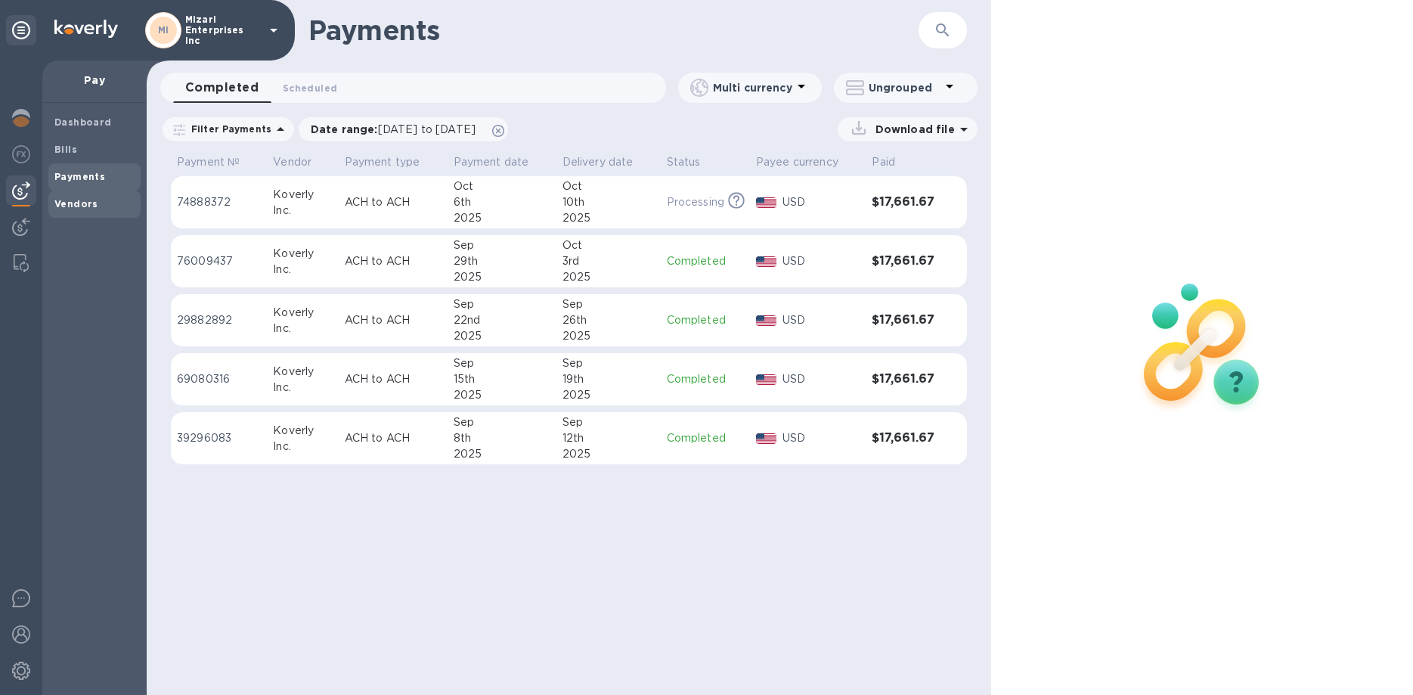
click at [76, 205] on b "Vendors" at bounding box center [76, 203] width 44 height 11
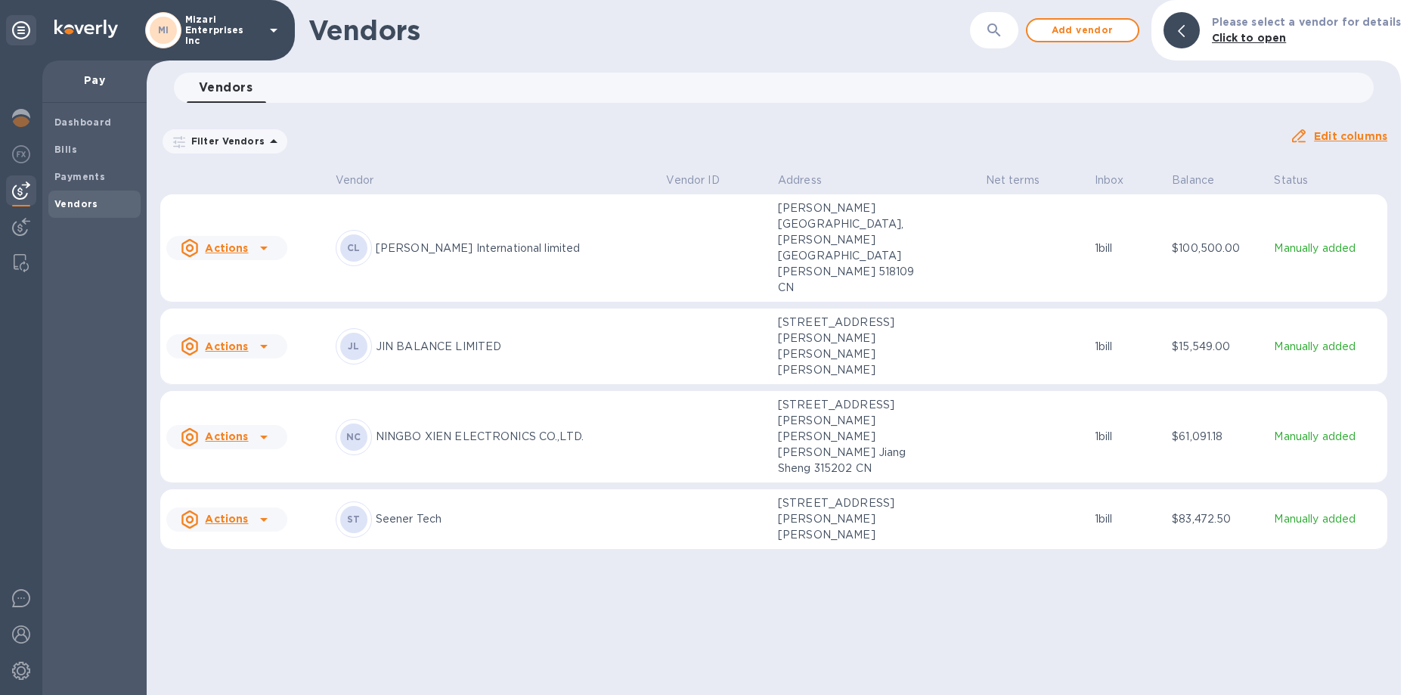
click at [789, 228] on p "Hua Xing Lu, Building A, ChengFong Industrial Area, Shen Zhen Shi, Guang Dong S…" at bounding box center [853, 247] width 151 height 95
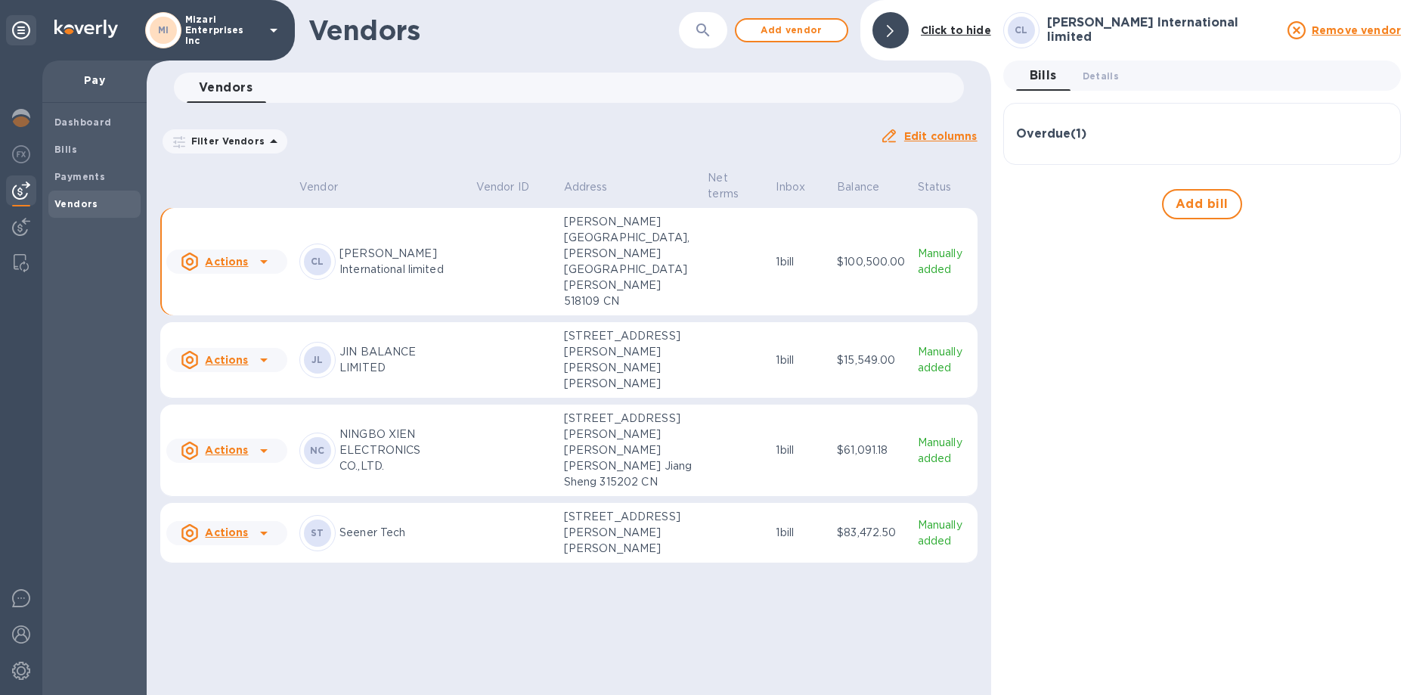
click at [1059, 134] on h3 "Overdue ( 1 )" at bounding box center [1051, 134] width 70 height 14
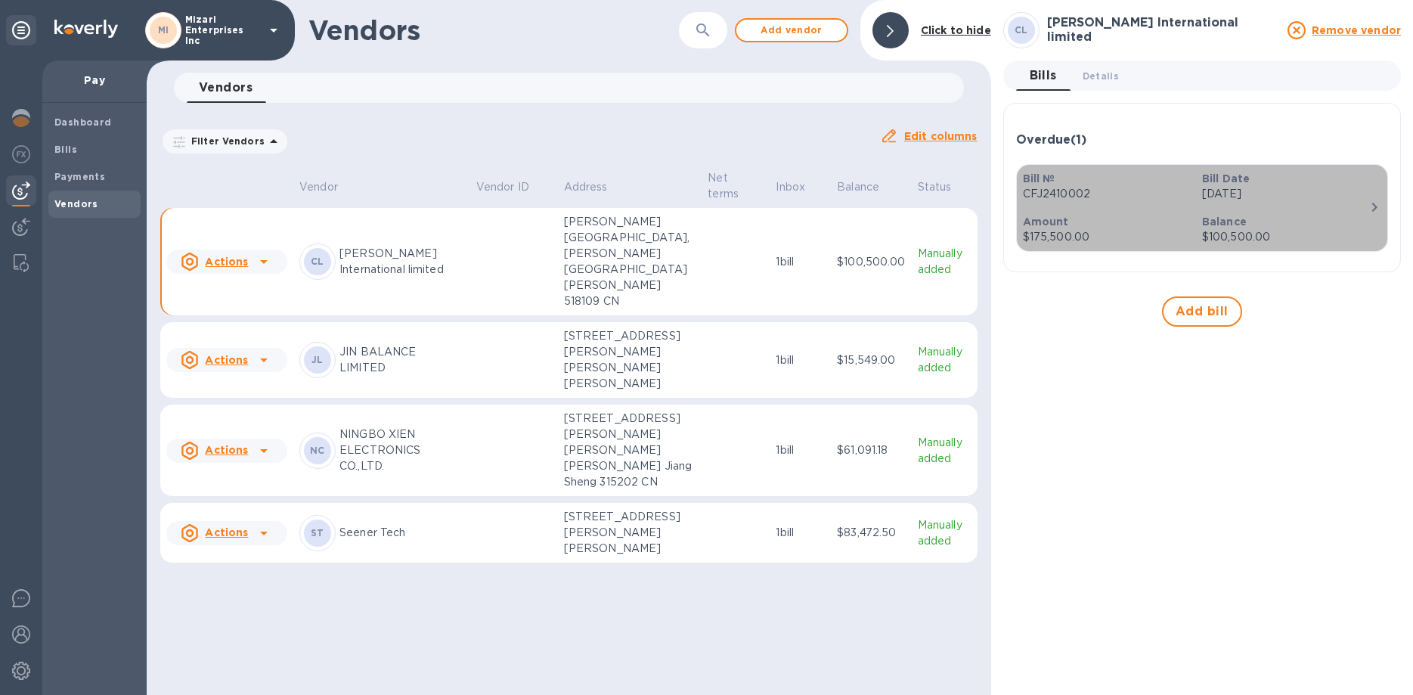
click at [1250, 193] on p "Feb 20th 2025" at bounding box center [1285, 194] width 167 height 16
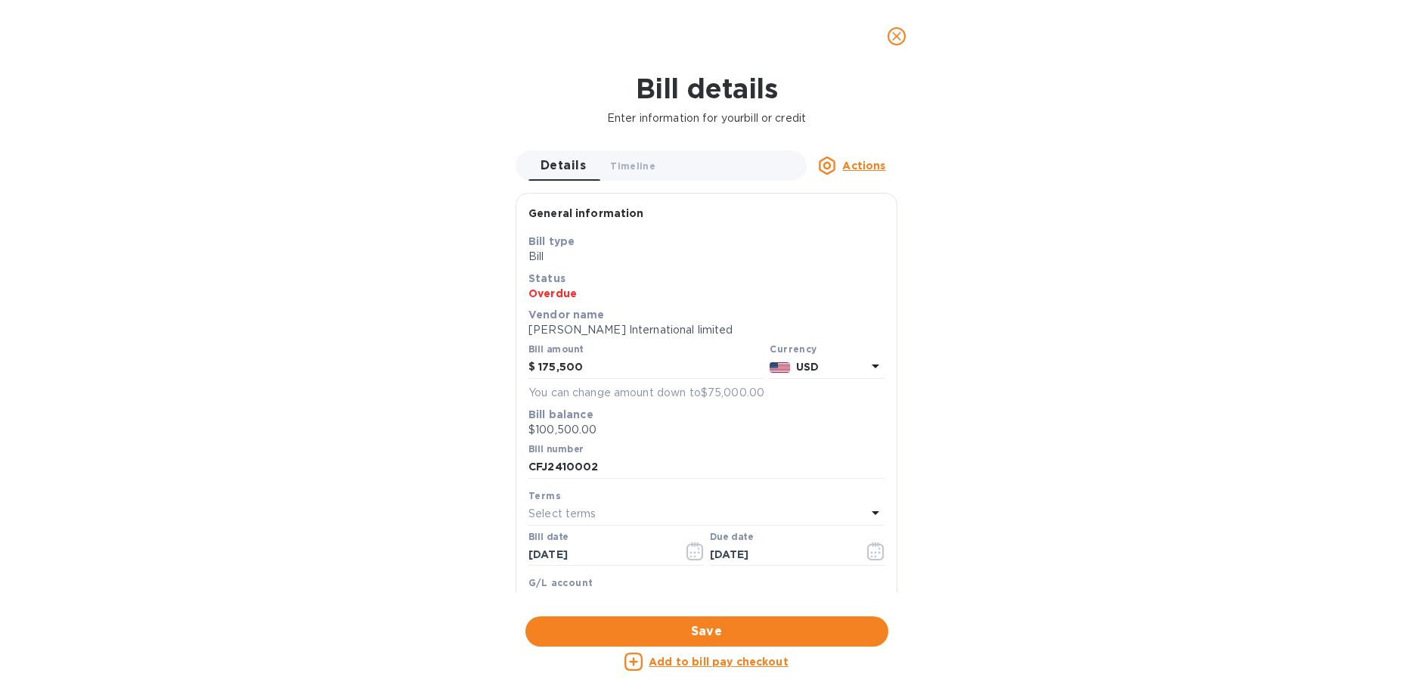
scroll to position [72, 0]
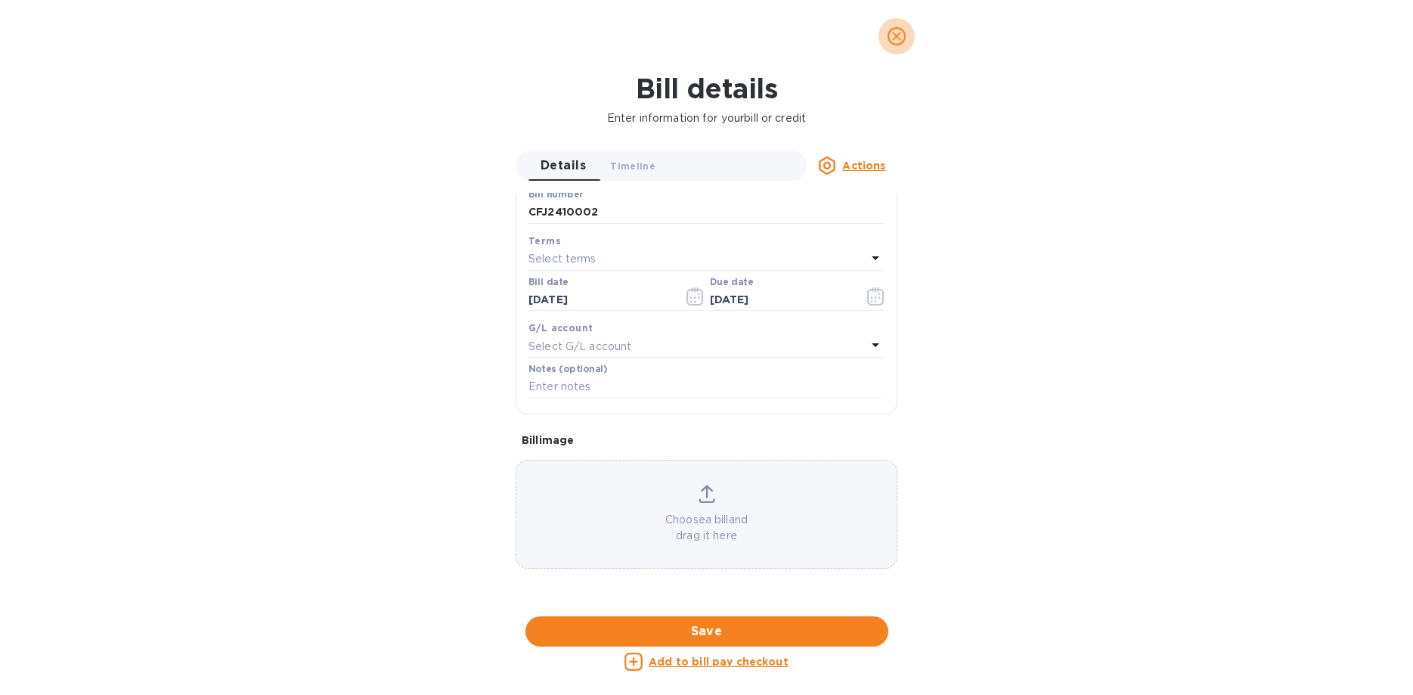
click at [900, 29] on icon "close" at bounding box center [896, 36] width 15 height 15
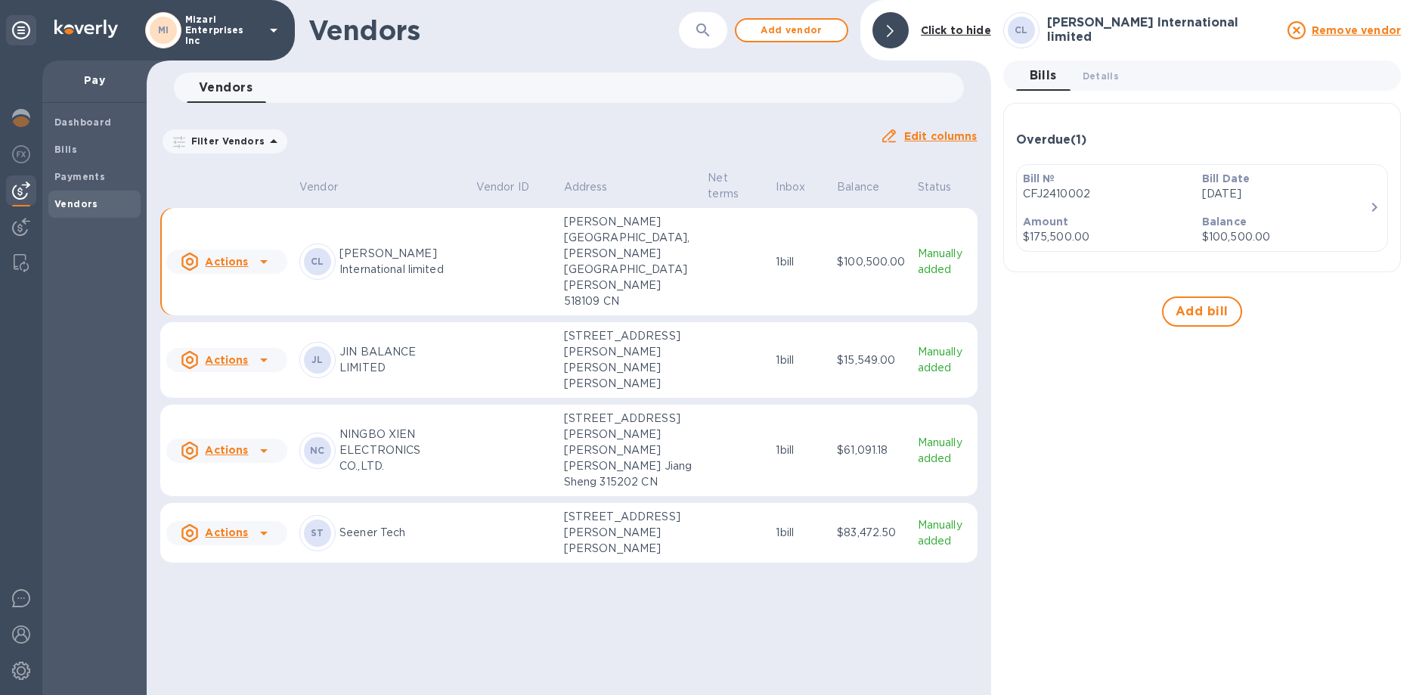
scroll to position [231, 0]
